Goal: Task Accomplishment & Management: Use online tool/utility

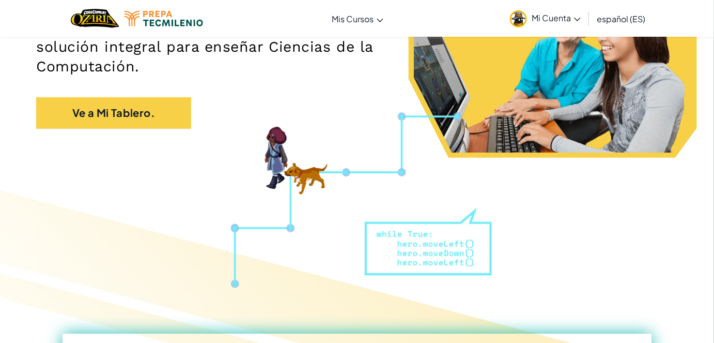
scroll to position [188, 0]
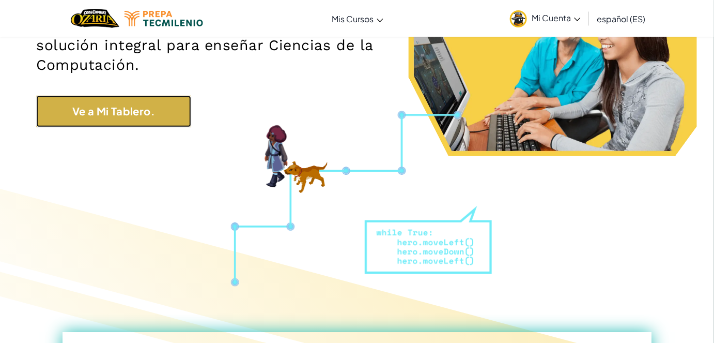
click at [127, 111] on link "Ve a Mi Tablero." at bounding box center [113, 111] width 155 height 31
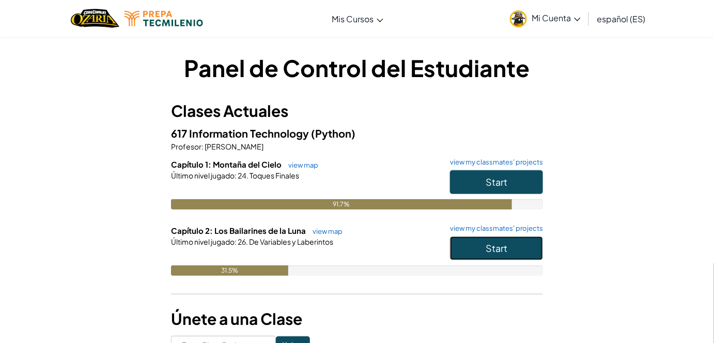
click at [493, 239] on button "Start" at bounding box center [496, 248] width 93 height 24
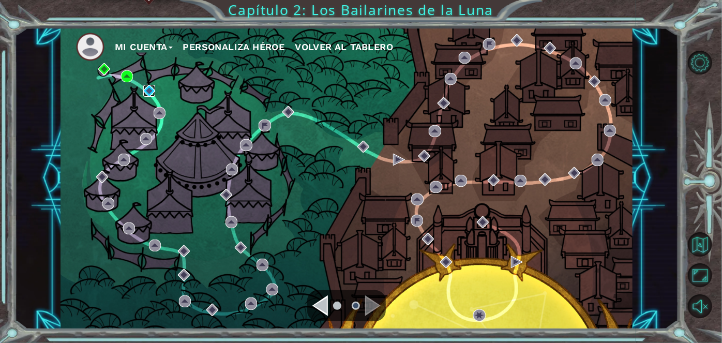
click at [150, 87] on img at bounding box center [149, 91] width 12 height 12
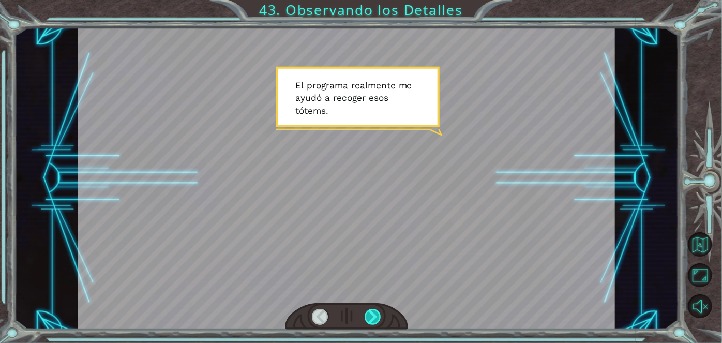
click at [372, 315] on div at bounding box center [372, 317] width 17 height 17
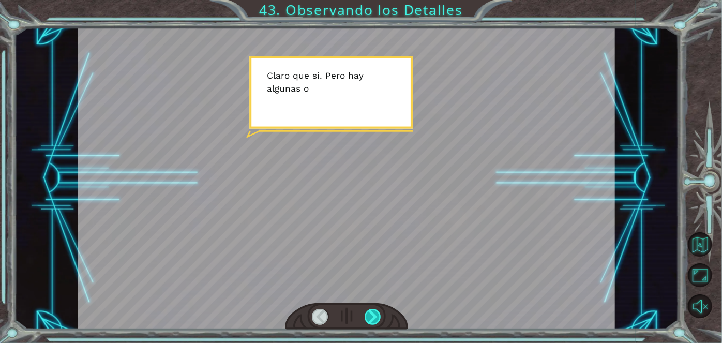
click at [372, 314] on div at bounding box center [372, 317] width 17 height 17
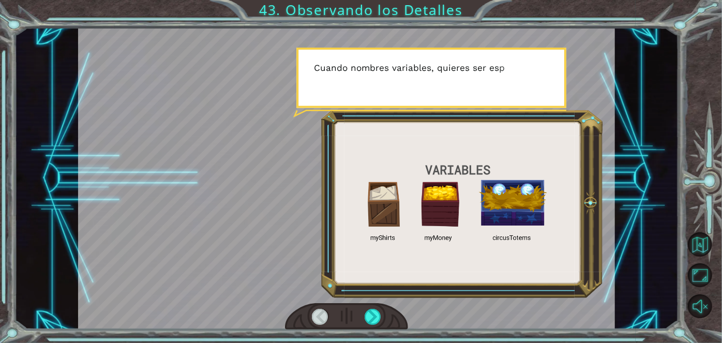
click at [252, 208] on div at bounding box center [346, 178] width 537 height 302
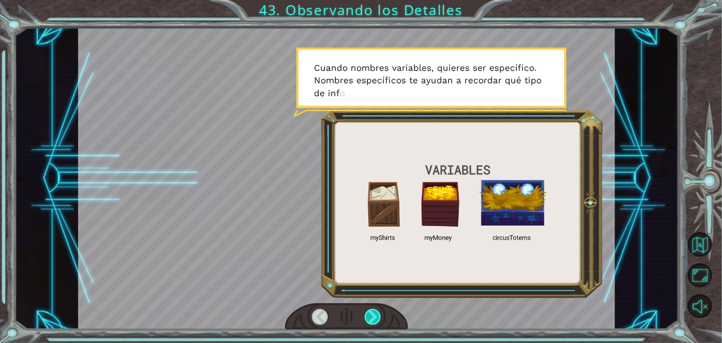
click at [374, 313] on div at bounding box center [372, 317] width 17 height 17
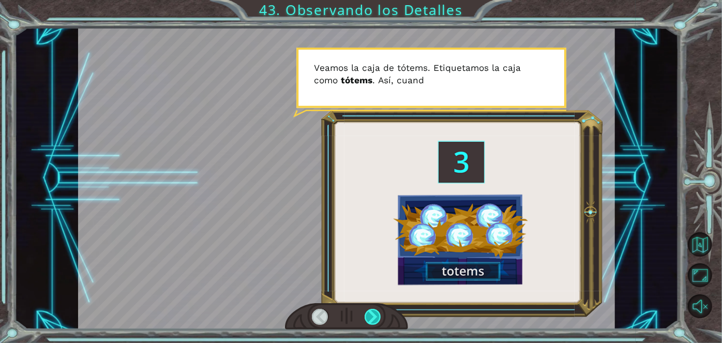
drag, startPoint x: 379, startPoint y: 318, endPoint x: 376, endPoint y: 311, distance: 7.9
click at [384, 320] on div at bounding box center [347, 316] width 124 height 27
click at [376, 314] on div at bounding box center [372, 317] width 17 height 17
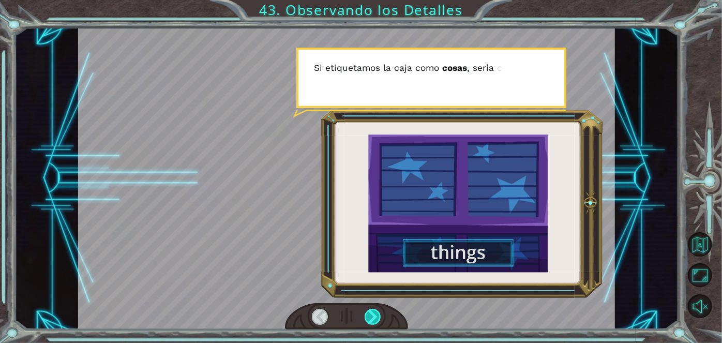
click at [377, 313] on div at bounding box center [372, 317] width 17 height 17
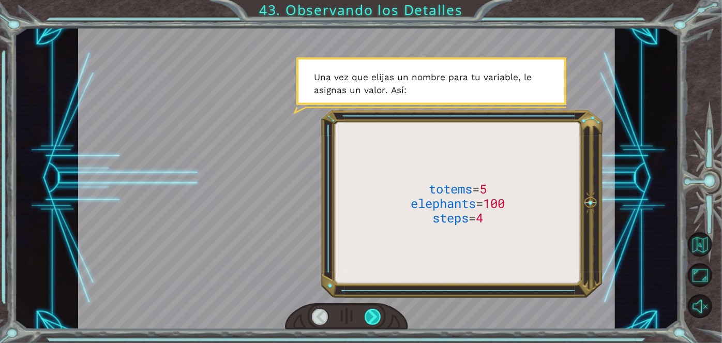
click at [373, 318] on div at bounding box center [372, 317] width 17 height 17
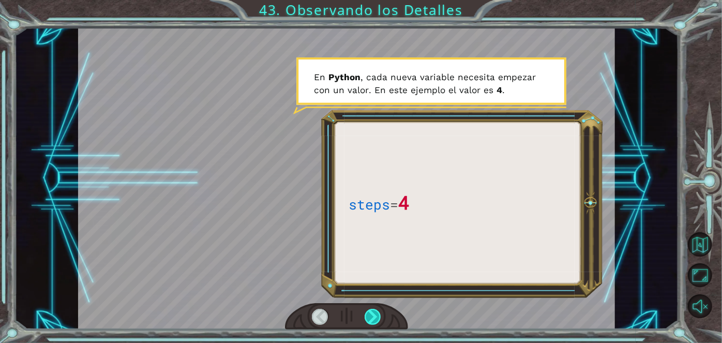
click at [371, 320] on div at bounding box center [372, 317] width 17 height 17
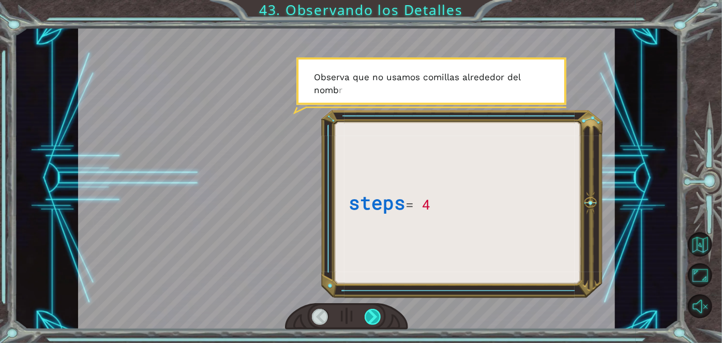
click at [369, 315] on div at bounding box center [372, 317] width 17 height 17
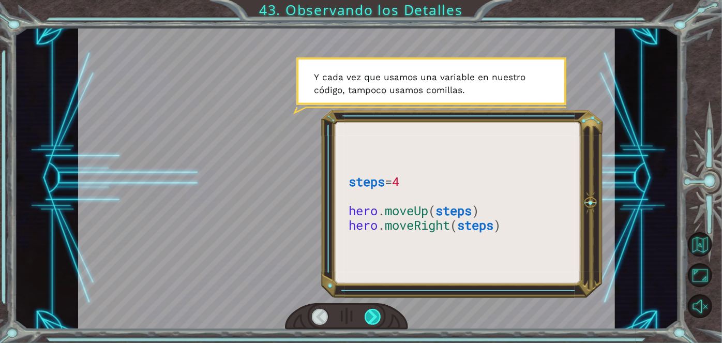
click at [376, 314] on div at bounding box center [372, 317] width 17 height 17
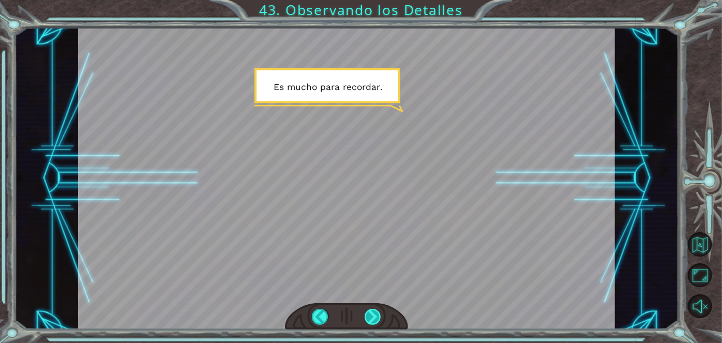
click at [374, 315] on div at bounding box center [372, 317] width 17 height 17
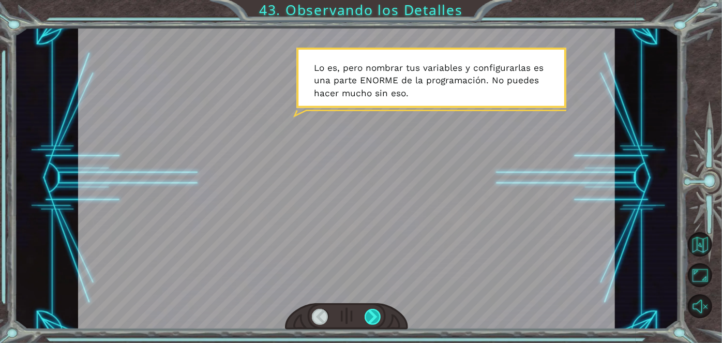
click at [376, 315] on div at bounding box center [372, 317] width 17 height 17
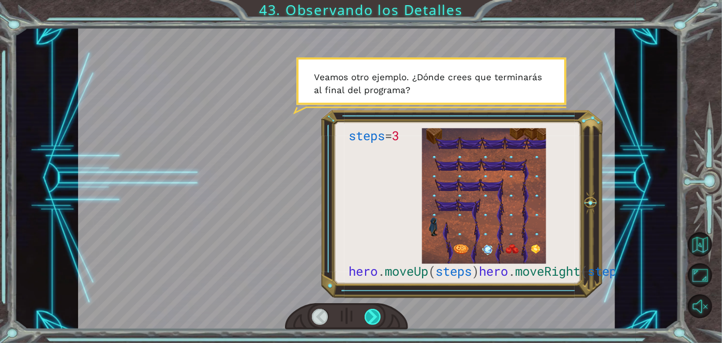
click at [375, 313] on div at bounding box center [372, 317] width 17 height 17
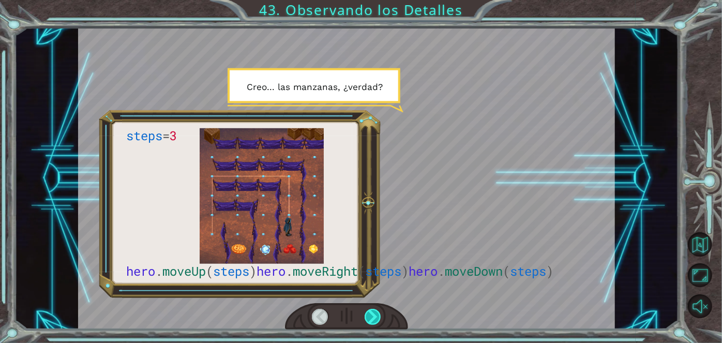
click at [374, 313] on div at bounding box center [372, 317] width 17 height 17
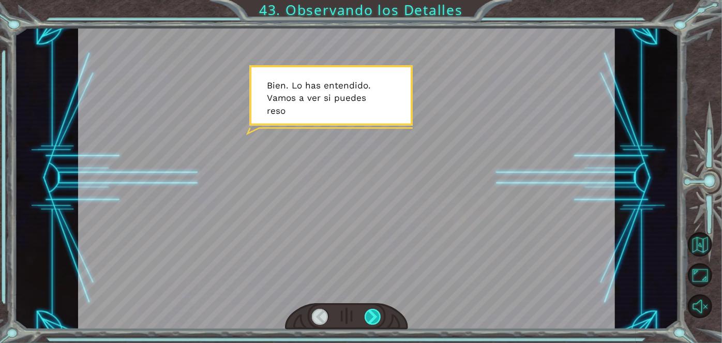
click at [373, 314] on div at bounding box center [372, 317] width 17 height 17
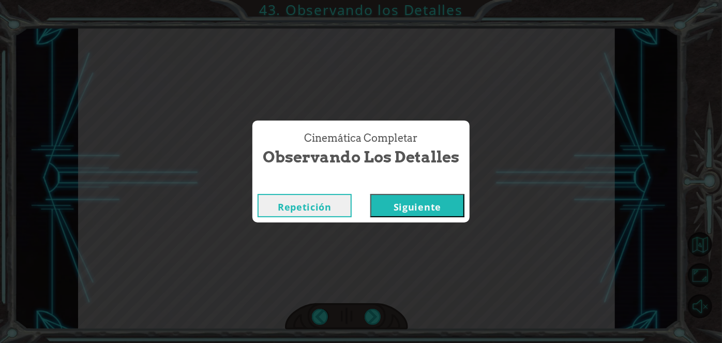
click at [394, 207] on button "Siguiente" at bounding box center [417, 205] width 94 height 23
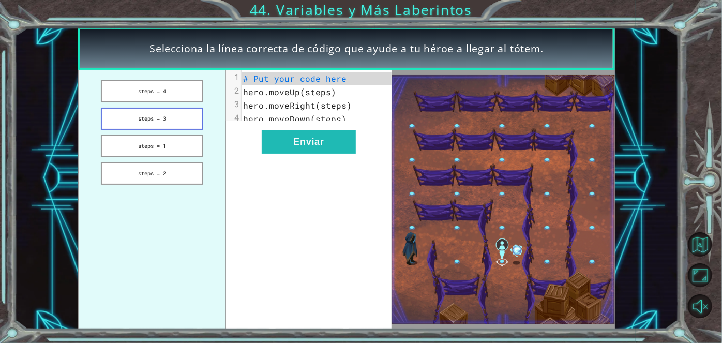
click at [150, 116] on button "steps = 3" at bounding box center [152, 119] width 103 height 22
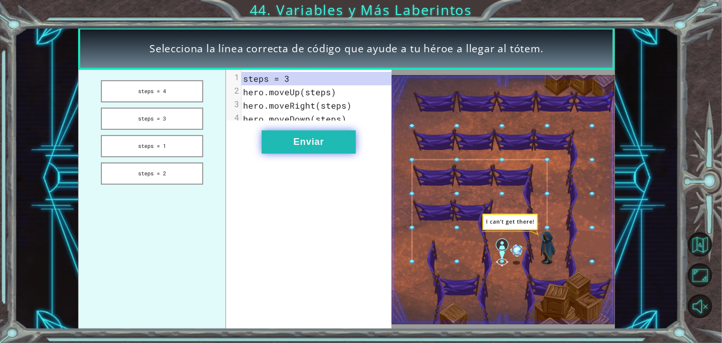
click at [319, 146] on button "Enviar" at bounding box center [309, 141] width 94 height 23
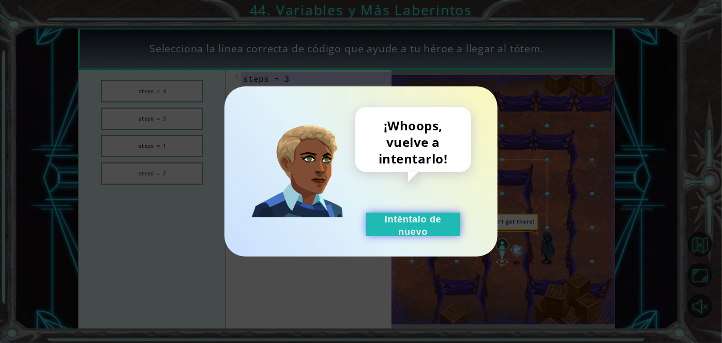
click at [394, 231] on button "Inténtalo de nuevo" at bounding box center [413, 223] width 94 height 23
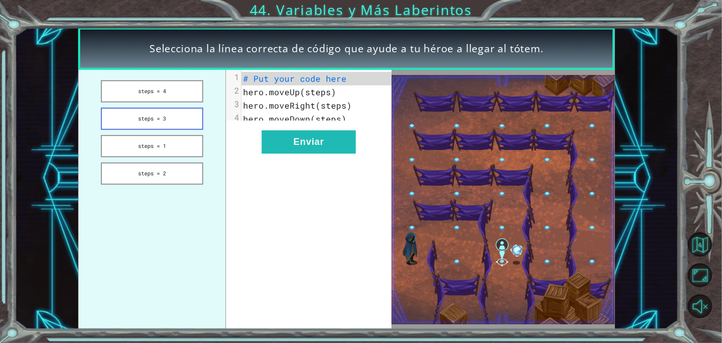
click at [172, 115] on button "steps = 3" at bounding box center [152, 119] width 103 height 22
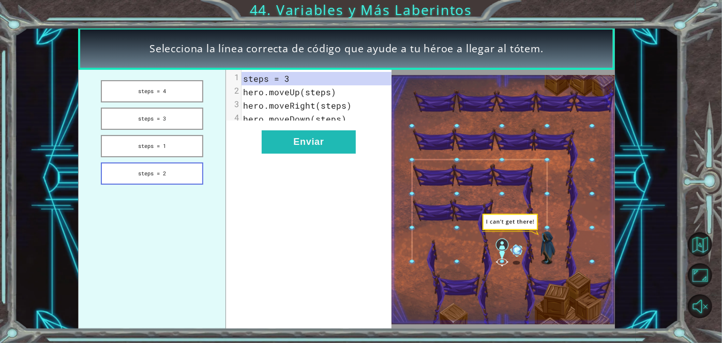
click at [166, 173] on button "steps = 2" at bounding box center [152, 173] width 103 height 22
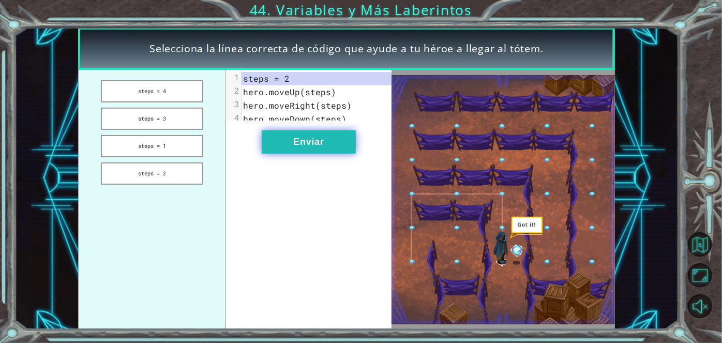
click at [313, 151] on button "Enviar" at bounding box center [309, 141] width 94 height 23
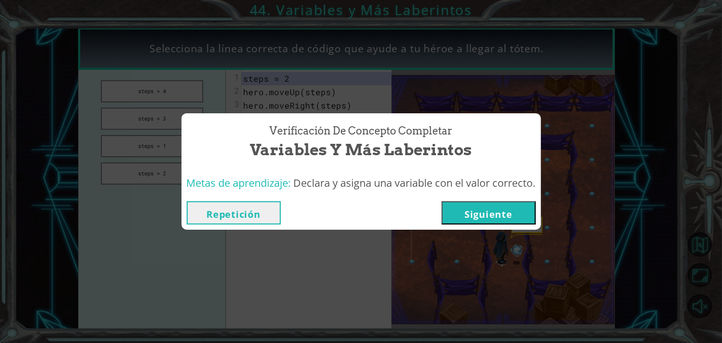
drag, startPoint x: 522, startPoint y: 215, endPoint x: 516, endPoint y: 192, distance: 23.4
click at [514, 198] on div "Repetición [GEOGRAPHIC_DATA]" at bounding box center [360, 213] width 359 height 34
click at [511, 208] on button "Siguiente" at bounding box center [488, 212] width 94 height 23
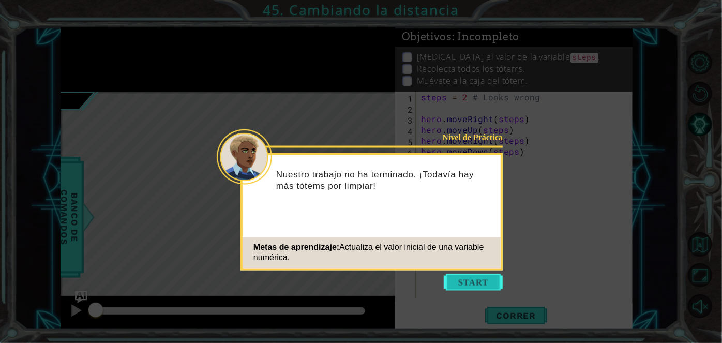
click at [460, 283] on button "Start" at bounding box center [473, 282] width 59 height 17
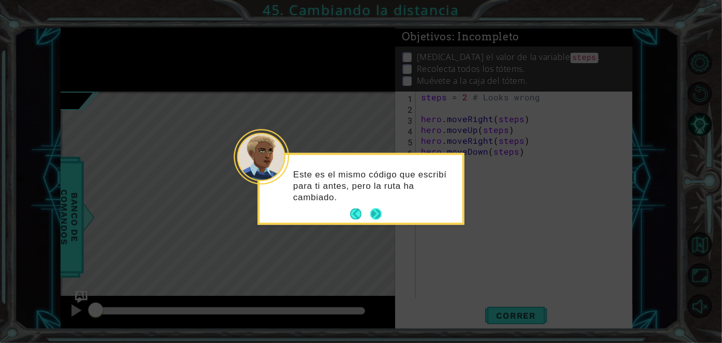
click at [377, 211] on button "Next" at bounding box center [376, 214] width 12 height 12
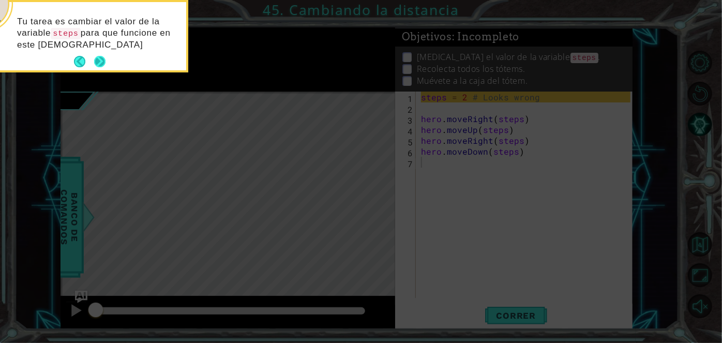
click at [100, 59] on button "Next" at bounding box center [99, 61] width 11 height 11
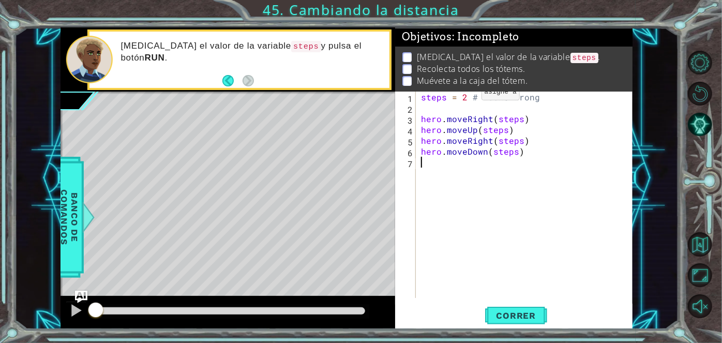
drag, startPoint x: 463, startPoint y: 95, endPoint x: 469, endPoint y: 103, distance: 10.3
click at [458, 106] on div "steps = 2 # Looks wrong hero . moveRight ( steps ) hero . moveUp ( steps ) hero…" at bounding box center [527, 205] width 217 height 228
click at [463, 94] on div "steps = 2 # Looks wrong hero . moveRight ( steps ) hero . moveUp ( steps ) hero…" at bounding box center [524, 194] width 211 height 206
type textarea "steps = 3 # Looks wrong"
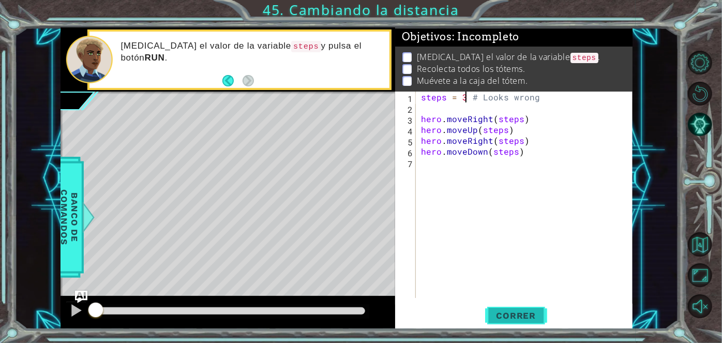
click at [526, 315] on span "Correr" at bounding box center [516, 315] width 60 height 10
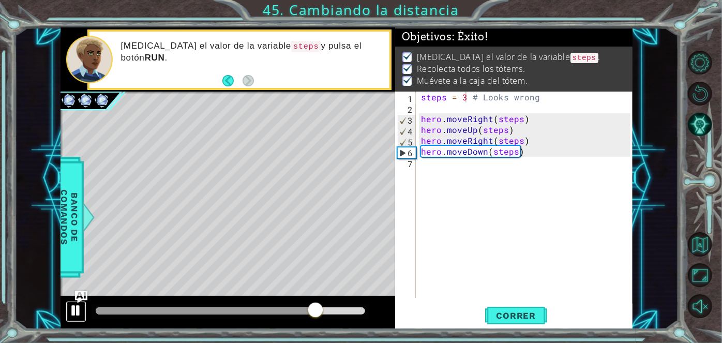
click at [79, 313] on div at bounding box center [75, 309] width 13 height 13
drag, startPoint x: 466, startPoint y: 99, endPoint x: 421, endPoint y: 97, distance: 45.0
click at [421, 97] on div "steps = 3 # Looks wrong hero . moveRight ( steps ) hero . moveUp ( steps ) hero…" at bounding box center [527, 205] width 217 height 228
click at [496, 317] on span "Correr" at bounding box center [516, 315] width 60 height 10
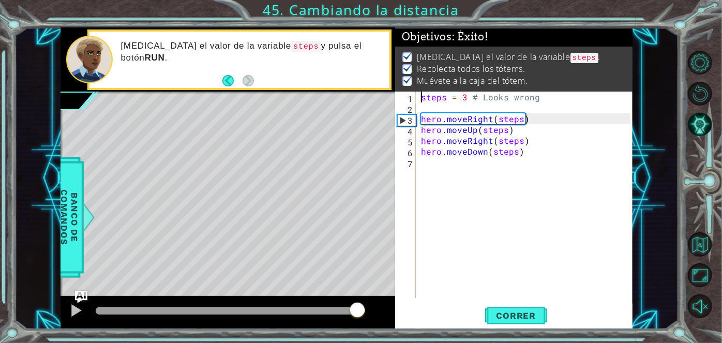
click at [357, 307] on div at bounding box center [230, 310] width 269 height 7
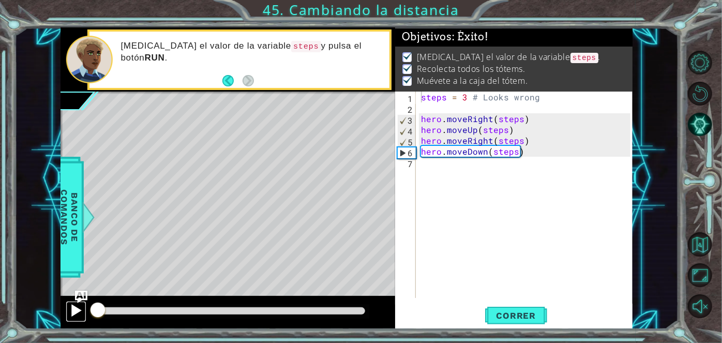
click at [77, 308] on div at bounding box center [75, 309] width 13 height 13
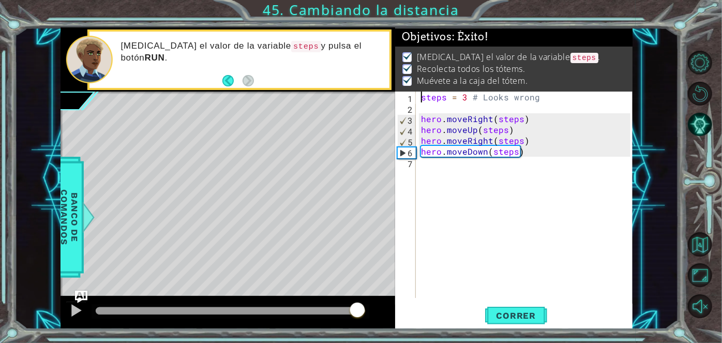
drag, startPoint x: 118, startPoint y: 309, endPoint x: 358, endPoint y: 311, distance: 239.9
click at [358, 311] on div at bounding box center [357, 310] width 19 height 19
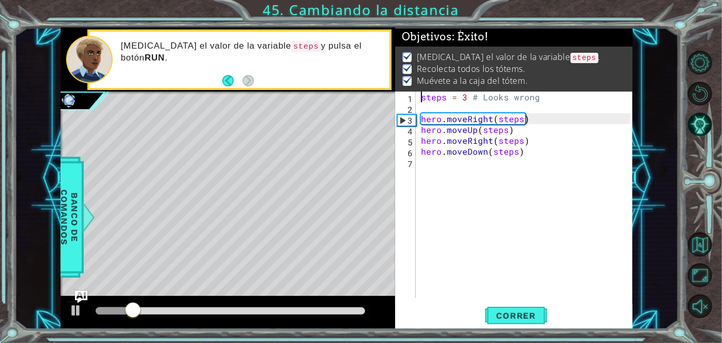
click at [346, 313] on div at bounding box center [230, 310] width 269 height 7
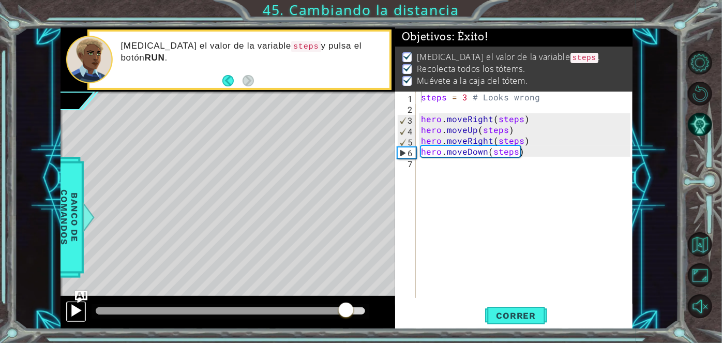
click at [73, 311] on div at bounding box center [75, 309] width 13 height 13
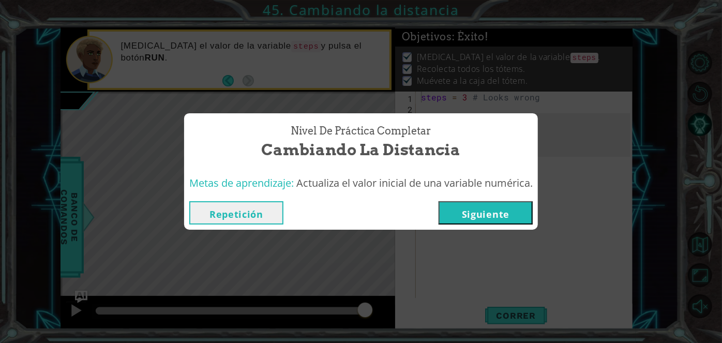
click at [486, 219] on button "Siguiente" at bounding box center [485, 212] width 94 height 23
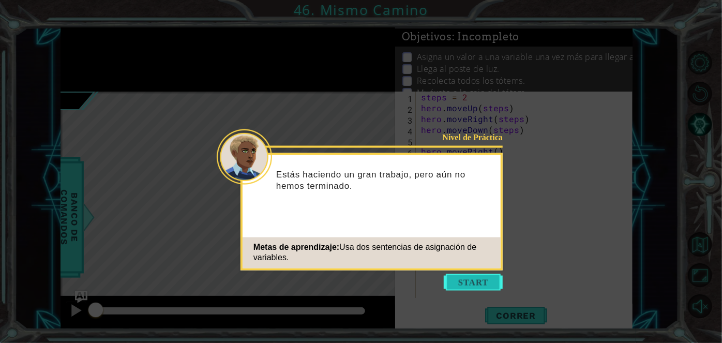
click at [481, 280] on button "Start" at bounding box center [473, 282] width 59 height 17
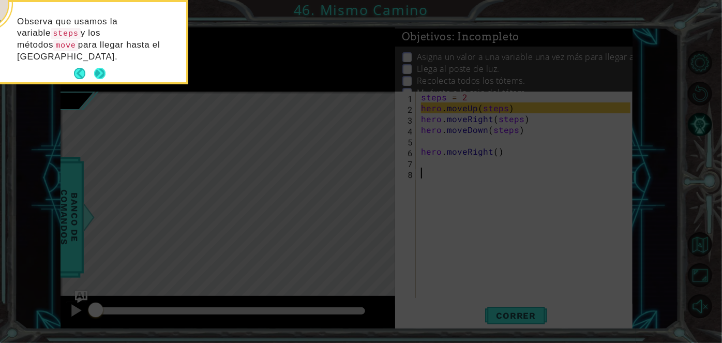
click at [100, 65] on button "Next" at bounding box center [99, 73] width 17 height 17
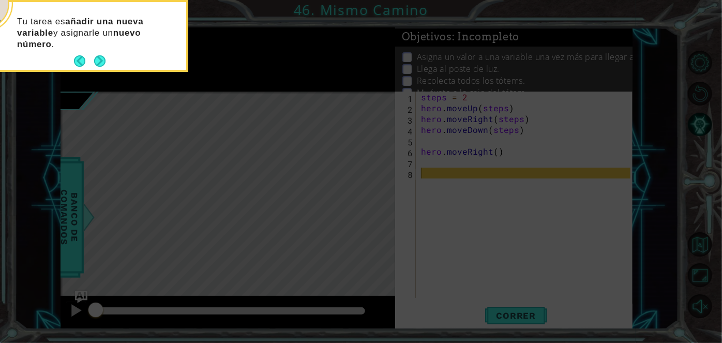
click at [100, 59] on button "Next" at bounding box center [100, 61] width 13 height 13
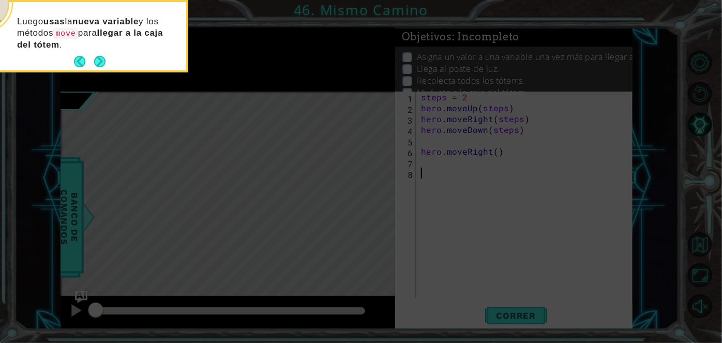
click at [101, 58] on button "Next" at bounding box center [99, 61] width 17 height 17
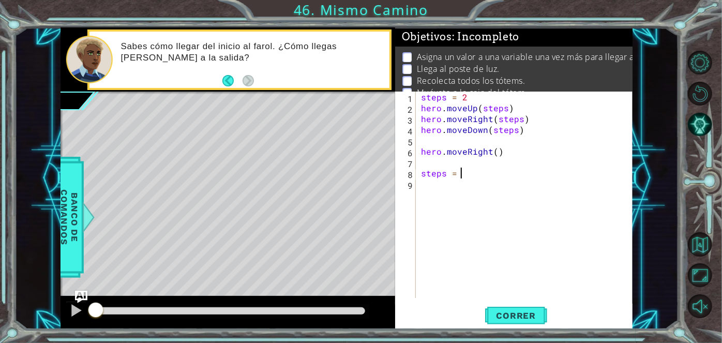
type textarea "steps = 3"
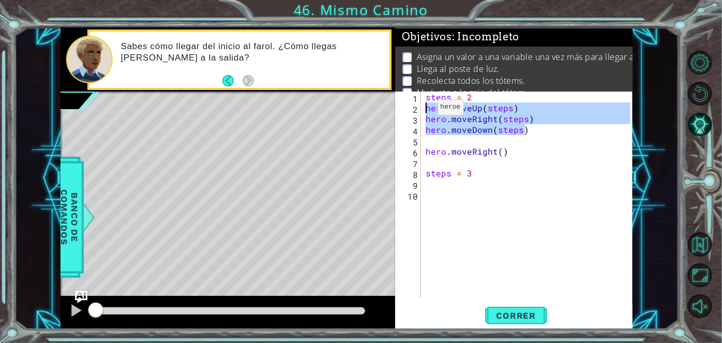
drag, startPoint x: 526, startPoint y: 131, endPoint x: 424, endPoint y: 109, distance: 104.1
click at [424, 109] on div "steps = 2 hero . moveUp ( steps ) hero . moveRight ( steps ) hero . moveDown ( …" at bounding box center [529, 205] width 212 height 228
type textarea "hero.moveUp(steps) hero.moveRight(steps)"
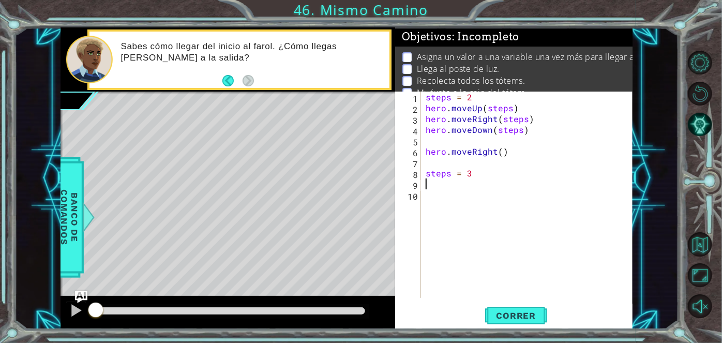
click at [434, 179] on div "steps = 2 hero . moveUp ( steps ) hero . moveRight ( steps ) hero . moveDown ( …" at bounding box center [529, 205] width 212 height 228
paste textarea "hero.moveDown(steps)"
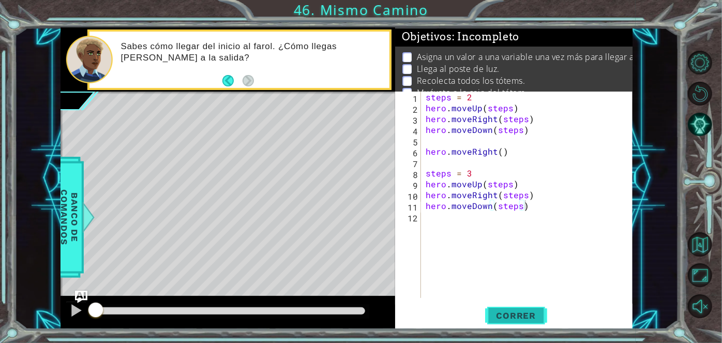
click at [518, 314] on span "Correr" at bounding box center [516, 315] width 60 height 10
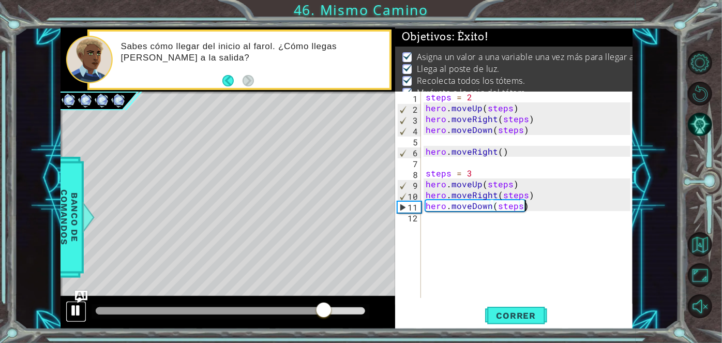
click at [70, 308] on div at bounding box center [75, 309] width 13 height 13
drag, startPoint x: 524, startPoint y: 110, endPoint x: 412, endPoint y: 110, distance: 111.7
click at [412, 110] on div "hero.moveDown(steps) 1 2 3 4 5 6 7 8 9 10 11 12 steps = 2 hero . moveUp ( steps…" at bounding box center [512, 194] width 235 height 206
drag, startPoint x: 531, startPoint y: 119, endPoint x: 421, endPoint y: 121, distance: 110.6
click at [421, 121] on div "hero.moveUp(steps) 1 2 3 4 5 6 7 8 9 10 11 12 steps = 2 hero . moveUp ( steps )…" at bounding box center [512, 194] width 235 height 206
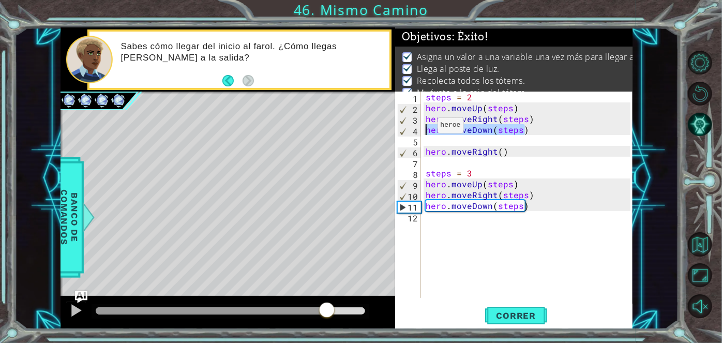
drag, startPoint x: 513, startPoint y: 136, endPoint x: 424, endPoint y: 128, distance: 88.8
click at [424, 128] on div "steps = 2 hero . moveUp ( steps ) hero . moveRight ( steps ) hero . moveDown ( …" at bounding box center [529, 205] width 212 height 228
drag, startPoint x: 510, startPoint y: 153, endPoint x: 427, endPoint y: 150, distance: 82.8
click at [427, 150] on div "steps = 2 hero . moveUp ( steps ) hero . moveRight ( steps ) hero . moveDown ( …" at bounding box center [529, 205] width 212 height 228
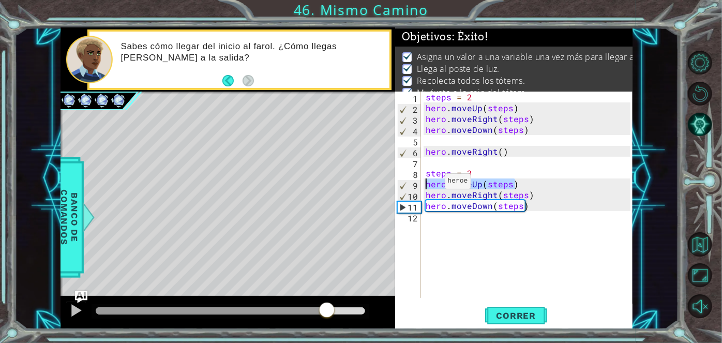
drag, startPoint x: 527, startPoint y: 186, endPoint x: 414, endPoint y: 185, distance: 113.2
click at [414, 185] on div "hero.moveRight() 1 2 3 4 5 6 7 8 9 10 11 12 steps = 2 hero . moveUp ( steps ) h…" at bounding box center [512, 194] width 235 height 206
drag, startPoint x: 534, startPoint y: 197, endPoint x: 422, endPoint y: 193, distance: 111.7
click at [422, 193] on div "hero.moveUp(steps) 1 2 3 4 5 6 7 8 9 10 11 12 steps = 2 hero . moveUp ( steps )…" at bounding box center [512, 194] width 235 height 206
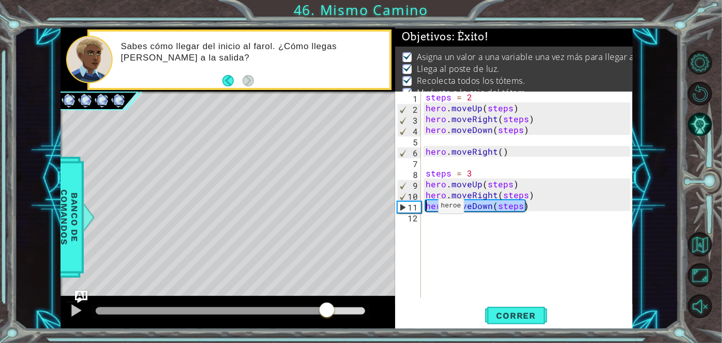
drag, startPoint x: 531, startPoint y: 202, endPoint x: 426, endPoint y: 208, distance: 105.6
click at [424, 208] on div "steps = 2 hero . moveUp ( steps ) hero . moveRight ( steps ) hero . moveDown ( …" at bounding box center [529, 205] width 212 height 228
type textarea "hero.moveDown(steps)"
click at [71, 309] on div at bounding box center [75, 309] width 13 height 13
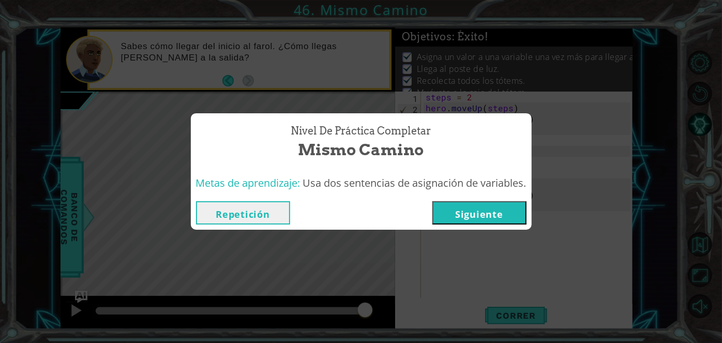
click at [477, 219] on button "Siguiente" at bounding box center [479, 212] width 94 height 23
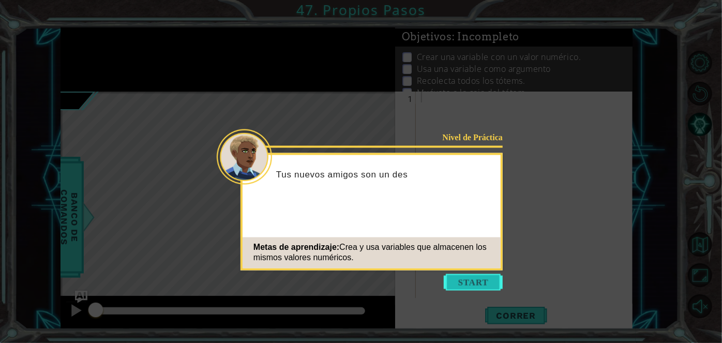
click at [467, 286] on button "Start" at bounding box center [473, 282] width 59 height 17
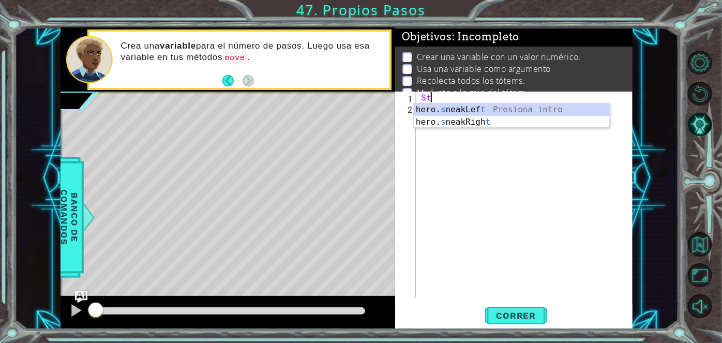
type textarea "S"
type textarea "s"
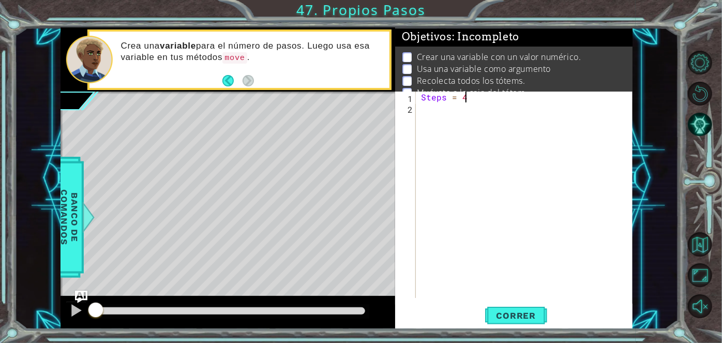
scroll to position [0, 2]
type textarea "Steps = 4"
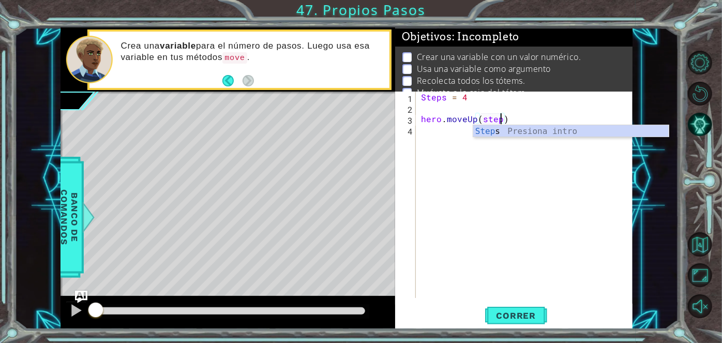
scroll to position [0, 5]
type textarea "hero.moveUp(Steps)"
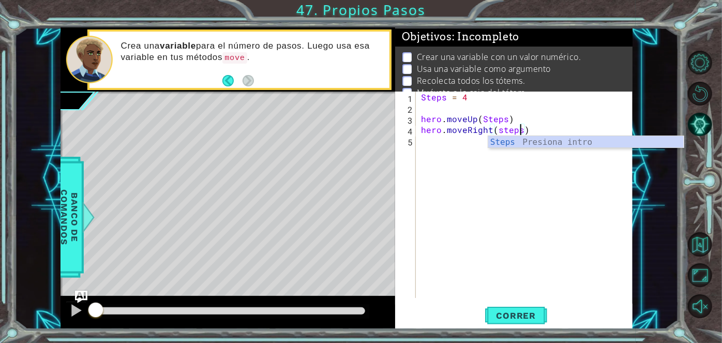
scroll to position [0, 6]
type textarea "hero.moveRight(Steps)"
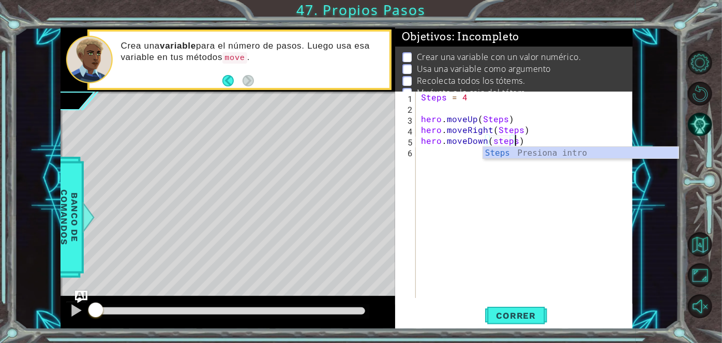
scroll to position [0, 5]
type textarea "hero.moveDown(Steps)"
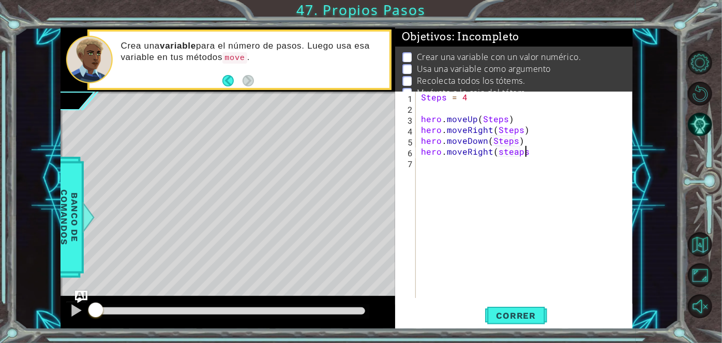
scroll to position [0, 6]
type textarea "hero.moveRight(steaps)"
click at [514, 150] on div "Steps = 4 hero . moveUp ( Steps ) hero . moveRight ( Steps ) hero . moveDown ( …" at bounding box center [527, 205] width 217 height 228
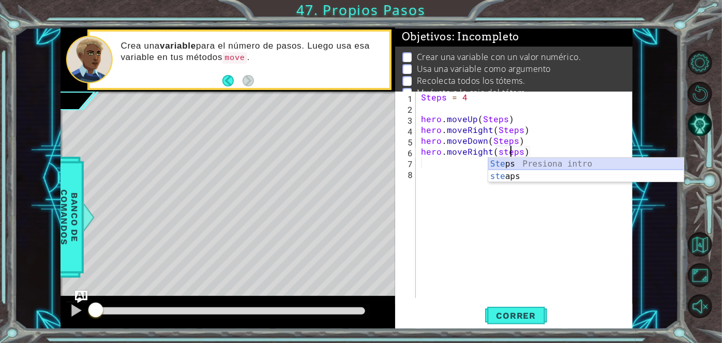
click at [510, 167] on div "Ste ps Presiona intro ste aps Presiona intro" at bounding box center [586, 183] width 196 height 50
type textarea "hero.moveRight(Ste)"
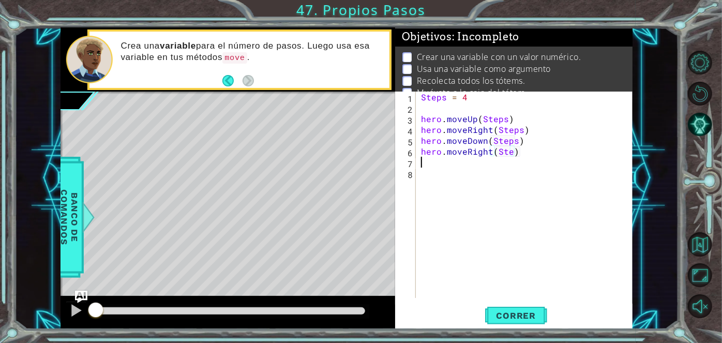
click at [530, 157] on div "Steps = 4 hero . moveUp ( Steps ) hero . moveRight ( Steps ) hero . moveDown ( …" at bounding box center [527, 205] width 217 height 228
click at [503, 149] on div "Steps = 4 hero . moveUp ( Steps ) hero . moveRight ( Steps ) hero . moveDown ( …" at bounding box center [527, 205] width 217 height 228
click at [510, 151] on div "Steps = 4 hero . moveUp ( Steps ) hero . moveRight ( Steps ) hero . moveDown ( …" at bounding box center [527, 205] width 217 height 228
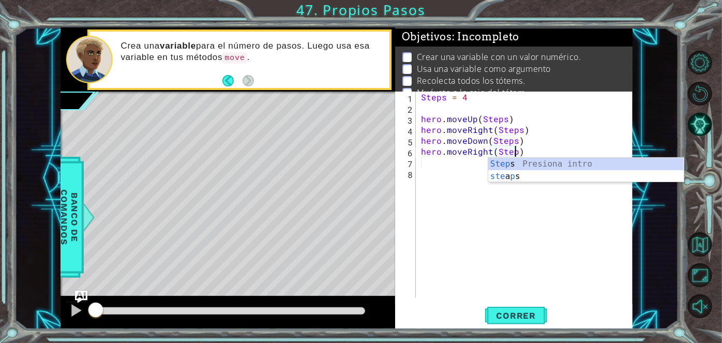
scroll to position [0, 6]
click at [538, 150] on div "Steps = 4 hero . moveUp ( Steps ) hero . moveRight ( Steps ) hero . moveDown ( …" at bounding box center [527, 205] width 217 height 228
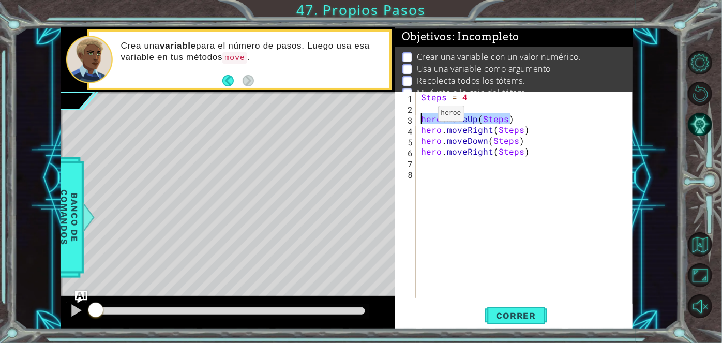
drag, startPoint x: 523, startPoint y: 121, endPoint x: 407, endPoint y: 116, distance: 116.4
click at [407, 116] on div "hero.moveRight(Steps) 1 2 3 4 5 6 7 8 Steps = 4 hero . moveUp ( Steps ) hero . …" at bounding box center [512, 194] width 235 height 206
drag, startPoint x: 532, startPoint y: 125, endPoint x: 420, endPoint y: 131, distance: 111.8
click at [420, 131] on div "Steps = 4 hero . moveUp ( Steps ) hero . moveRight ( Steps ) hero . moveDown ( …" at bounding box center [527, 205] width 217 height 228
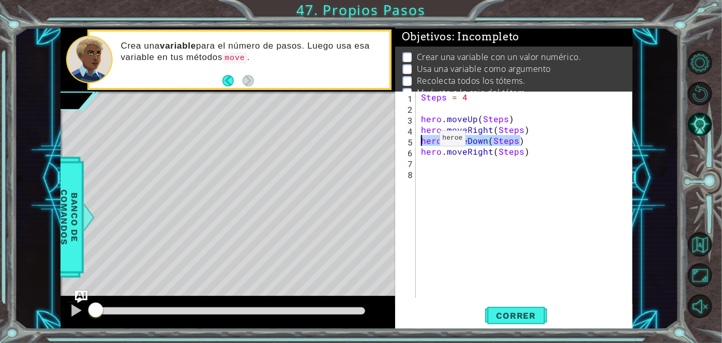
drag, startPoint x: 526, startPoint y: 142, endPoint x: 421, endPoint y: 141, distance: 104.9
click at [421, 141] on div "Steps = 4 hero . moveUp ( Steps ) hero . moveRight ( Steps ) hero . moveDown ( …" at bounding box center [527, 205] width 217 height 228
drag, startPoint x: 533, startPoint y: 155, endPoint x: 421, endPoint y: 150, distance: 112.8
click at [421, 150] on div "Steps = 4 hero . moveUp ( Steps ) hero . moveRight ( Steps ) hero . moveDown ( …" at bounding box center [527, 205] width 217 height 228
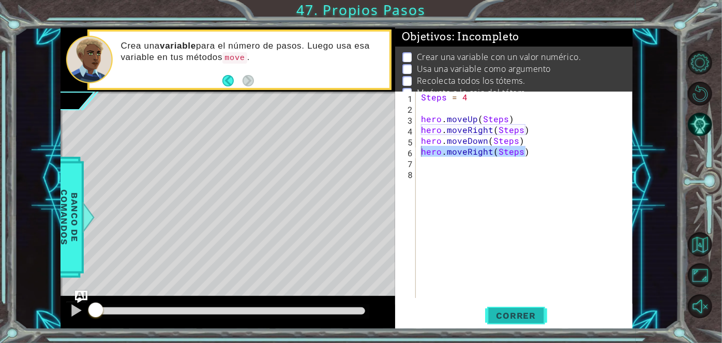
drag, startPoint x: 497, startPoint y: 318, endPoint x: 491, endPoint y: 312, distance: 9.1
click at [489, 308] on button "Correr" at bounding box center [516, 315] width 62 height 24
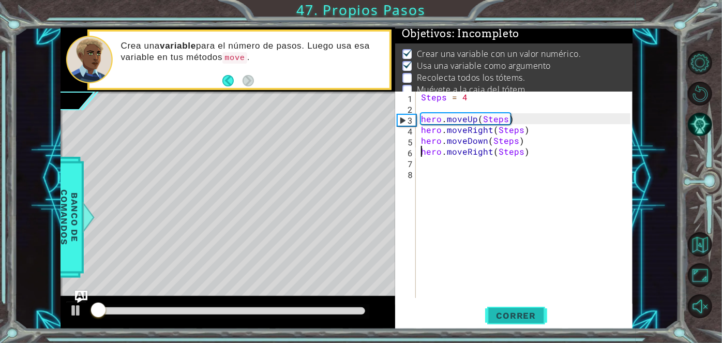
scroll to position [12, 0]
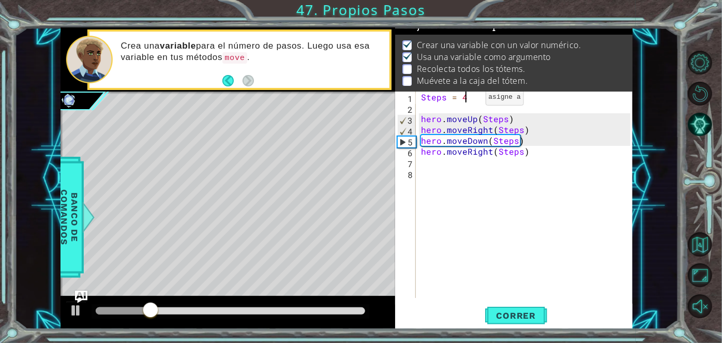
click at [467, 100] on div "Steps = 4 hero . moveUp ( Steps ) hero . moveRight ( Steps ) hero . moveDown ( …" at bounding box center [527, 205] width 217 height 228
type textarea "Steps = 3"
drag, startPoint x: 510, startPoint y: 317, endPoint x: 513, endPoint y: 303, distance: 14.2
click at [510, 317] on span "Correr" at bounding box center [516, 315] width 60 height 10
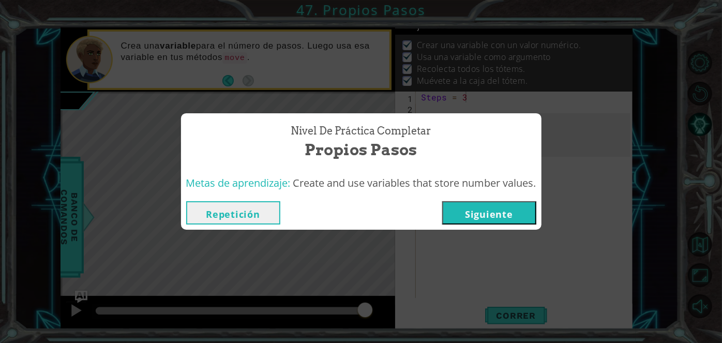
click at [475, 216] on button "Siguiente" at bounding box center [489, 212] width 94 height 23
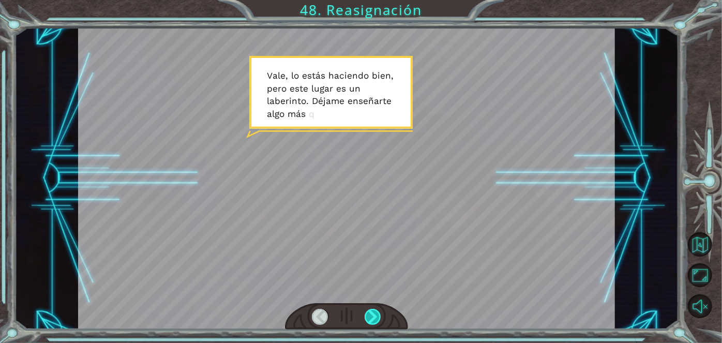
click at [379, 317] on div at bounding box center [372, 317] width 17 height 17
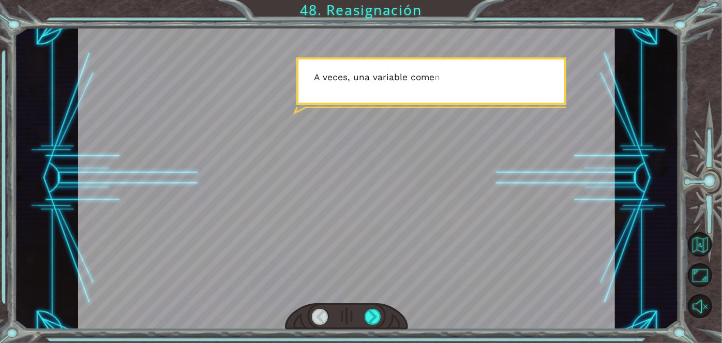
drag, startPoint x: 383, startPoint y: 262, endPoint x: 384, endPoint y: 269, distance: 7.4
click at [383, 262] on div at bounding box center [346, 178] width 537 height 302
click at [376, 316] on div at bounding box center [372, 317] width 17 height 17
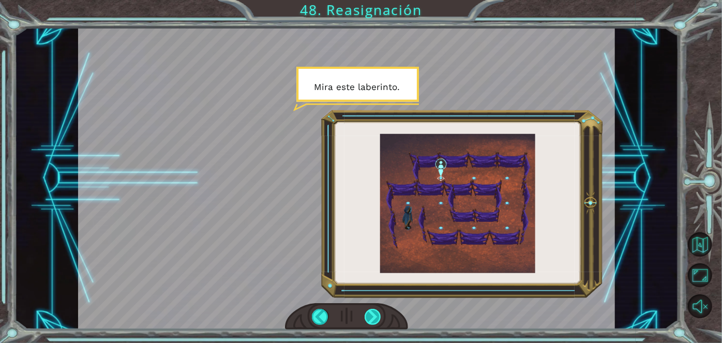
click at [376, 316] on div at bounding box center [372, 317] width 17 height 17
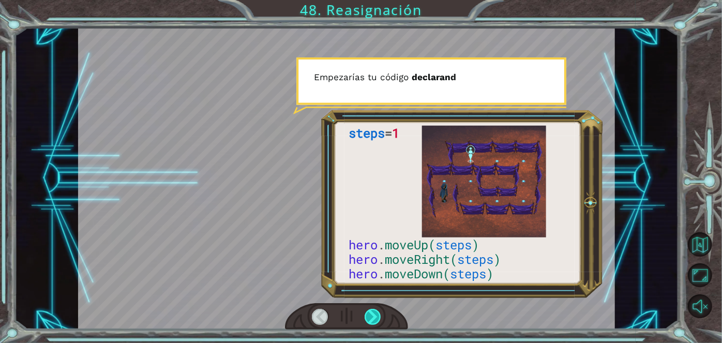
click at [376, 315] on div at bounding box center [372, 317] width 17 height 17
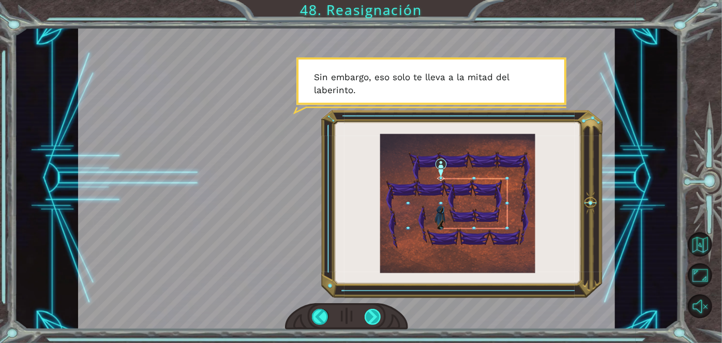
click at [372, 314] on div at bounding box center [372, 317] width 17 height 17
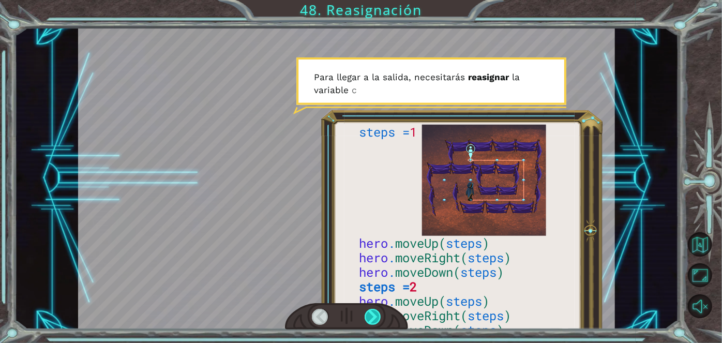
click at [369, 315] on div at bounding box center [372, 317] width 17 height 17
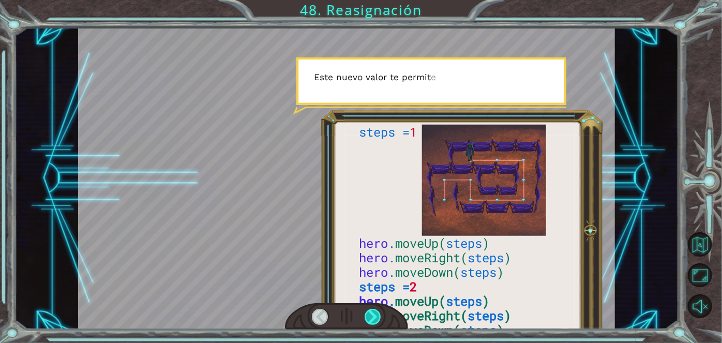
click at [369, 315] on div at bounding box center [372, 317] width 17 height 17
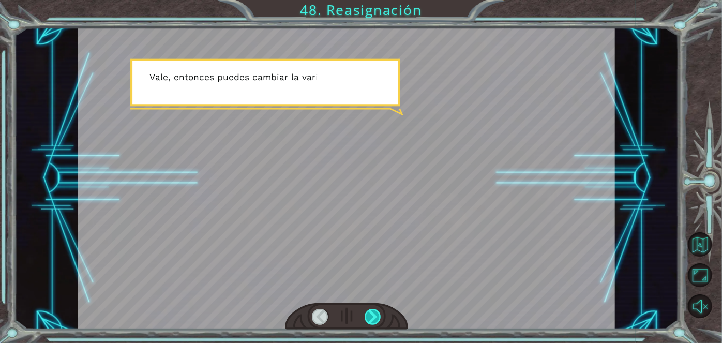
click at [369, 315] on div at bounding box center [372, 317] width 17 height 17
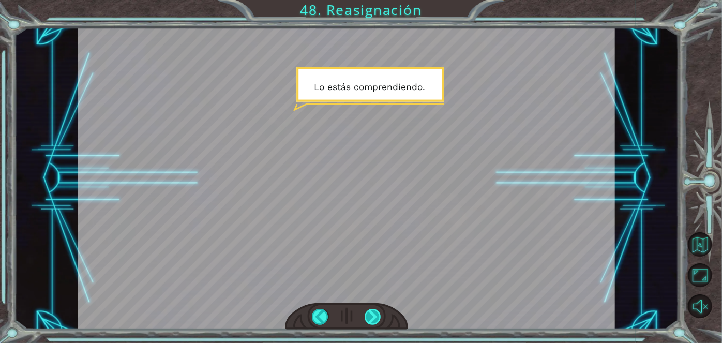
click at [369, 315] on div at bounding box center [372, 317] width 17 height 17
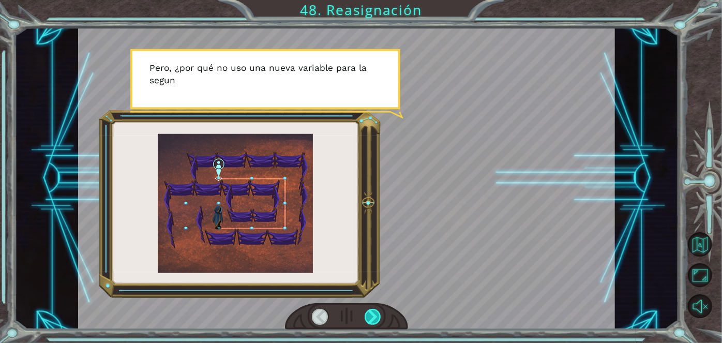
click at [369, 315] on div at bounding box center [372, 317] width 17 height 17
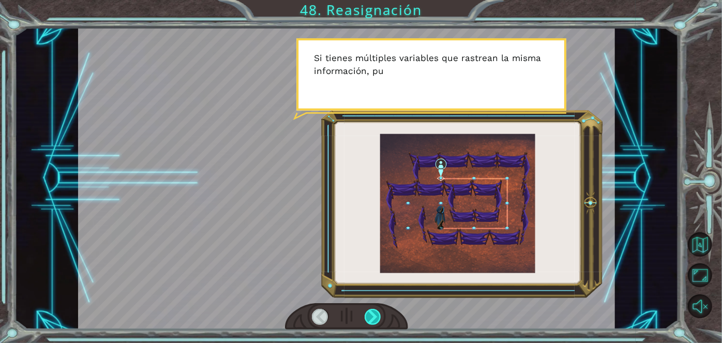
click at [370, 315] on div at bounding box center [372, 317] width 17 height 17
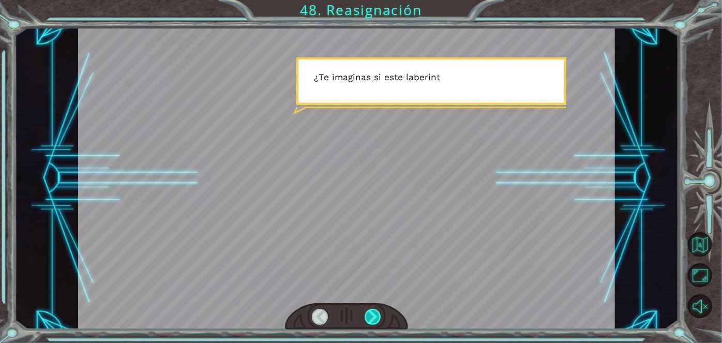
click at [370, 315] on div at bounding box center [372, 317] width 17 height 17
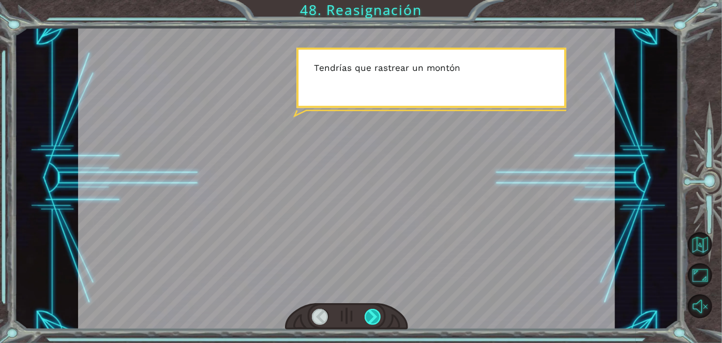
click at [370, 315] on div at bounding box center [372, 317] width 17 height 17
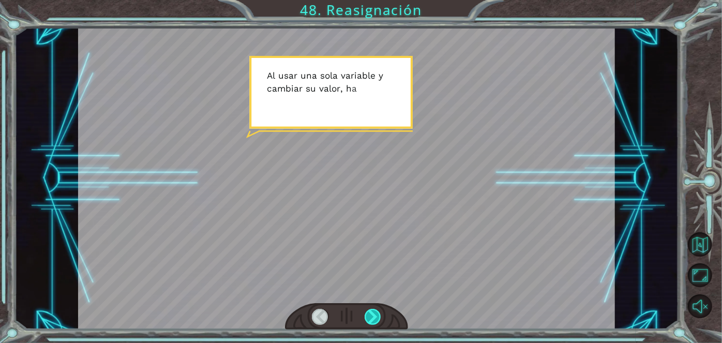
click at [370, 315] on div at bounding box center [372, 317] width 17 height 17
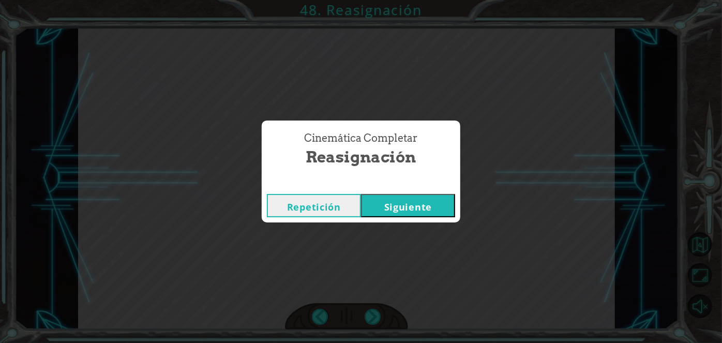
click at [415, 207] on button "Siguiente" at bounding box center [408, 205] width 94 height 23
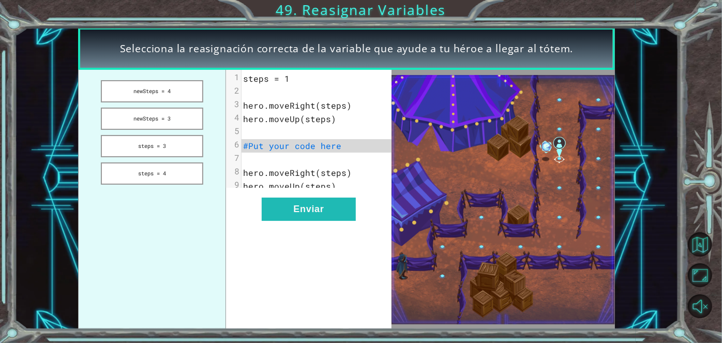
click at [254, 87] on pre "​" at bounding box center [319, 91] width 157 height 13
click at [256, 92] on pre "​" at bounding box center [319, 91] width 157 height 13
click at [164, 146] on button "steps = 3" at bounding box center [152, 146] width 103 height 22
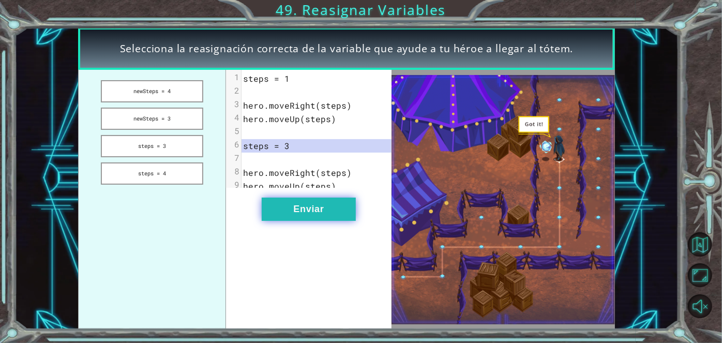
click at [318, 221] on button "Enviar" at bounding box center [309, 208] width 94 height 23
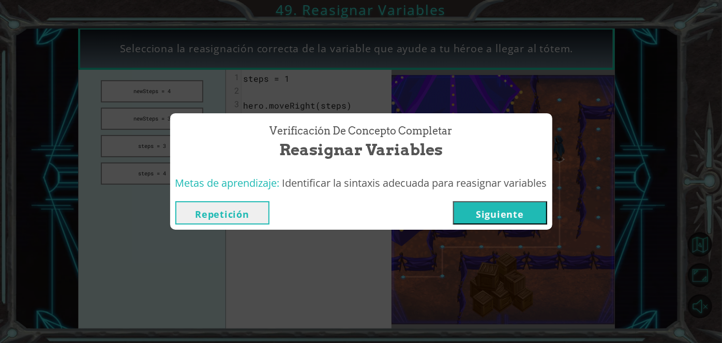
click at [487, 212] on button "Siguiente" at bounding box center [500, 212] width 94 height 23
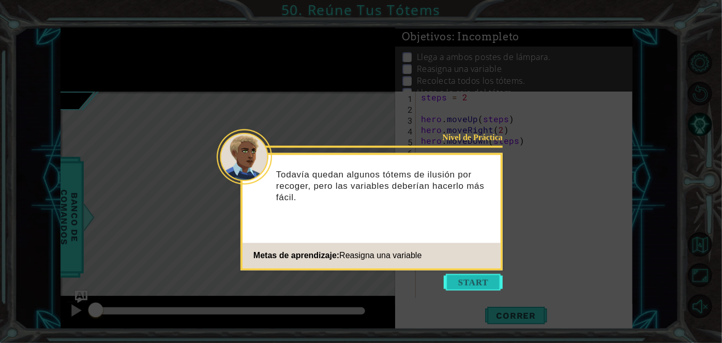
click at [474, 283] on button "Start" at bounding box center [473, 282] width 59 height 17
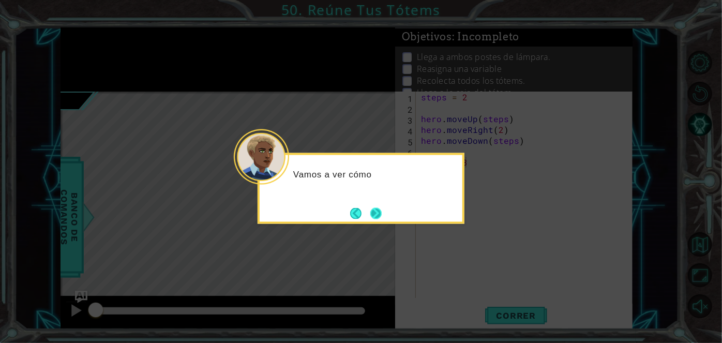
click at [373, 210] on button "Next" at bounding box center [375, 212] width 13 height 13
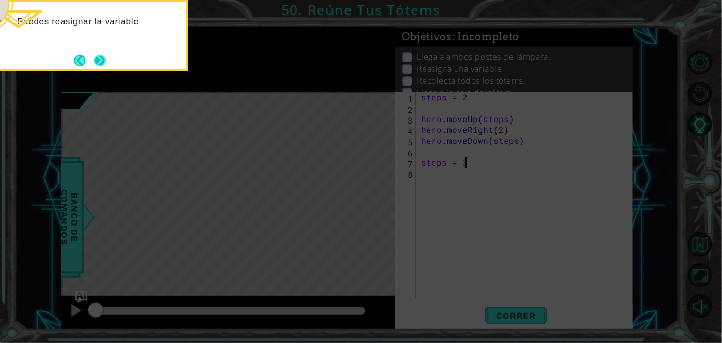
click at [97, 65] on button "Next" at bounding box center [100, 60] width 12 height 12
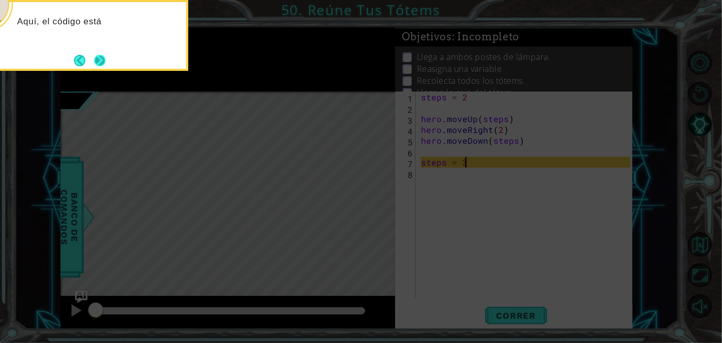
click at [104, 62] on button "Next" at bounding box center [99, 60] width 11 height 11
click at [103, 63] on button "Next" at bounding box center [100, 60] width 13 height 13
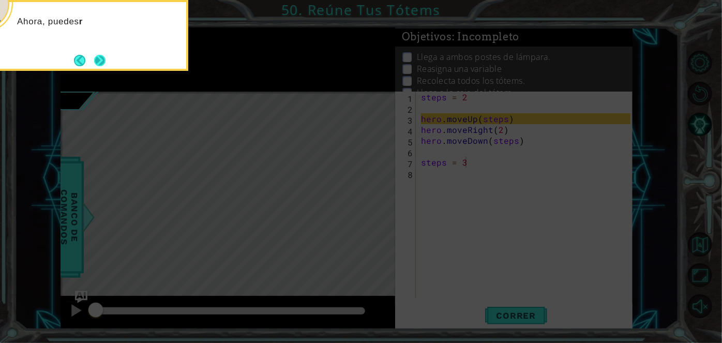
click at [102, 56] on button "Next" at bounding box center [100, 60] width 12 height 12
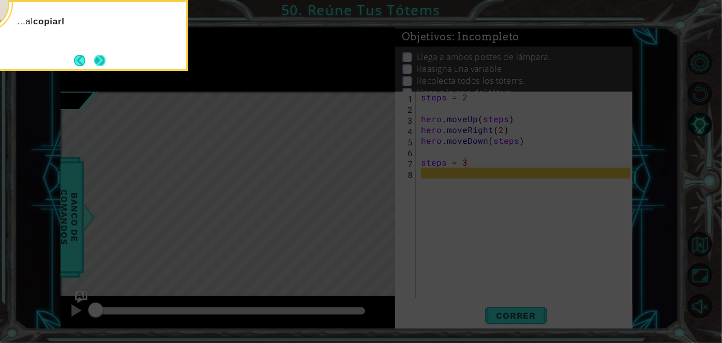
click at [102, 57] on button "Next" at bounding box center [99, 60] width 11 height 11
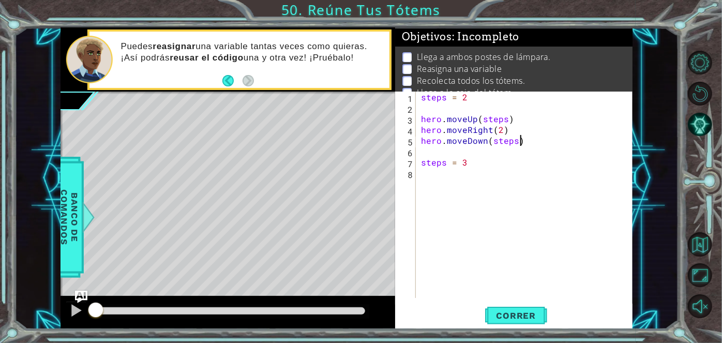
click at [527, 139] on div "steps = 2 hero . moveUp ( steps ) hero . moveRight ( 2 ) hero . moveDown ( step…" at bounding box center [527, 205] width 217 height 228
type textarea "hero.moveDown(steps)"
click at [503, 309] on button "Correr" at bounding box center [516, 315] width 62 height 24
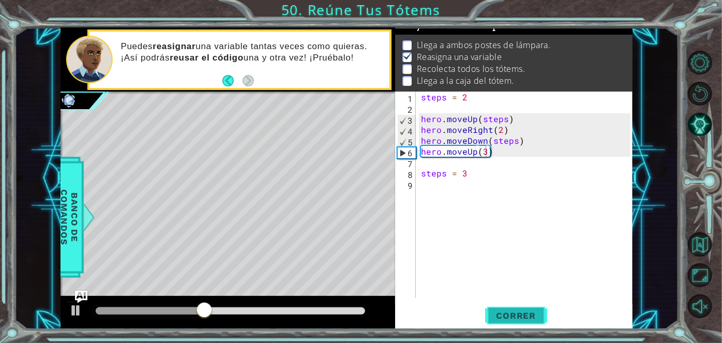
click at [505, 317] on span "Correr" at bounding box center [516, 315] width 60 height 10
click at [480, 176] on div "steps = 2 hero . moveUp ( steps ) hero . moveRight ( 2 ) hero . moveDown ( step…" at bounding box center [527, 205] width 217 height 228
type textarea "steps = 2"
click at [483, 174] on div "steps = 2 hero . moveUp ( steps ) hero . moveRight ( 2 ) hero . moveDown ( step…" at bounding box center [527, 205] width 217 height 228
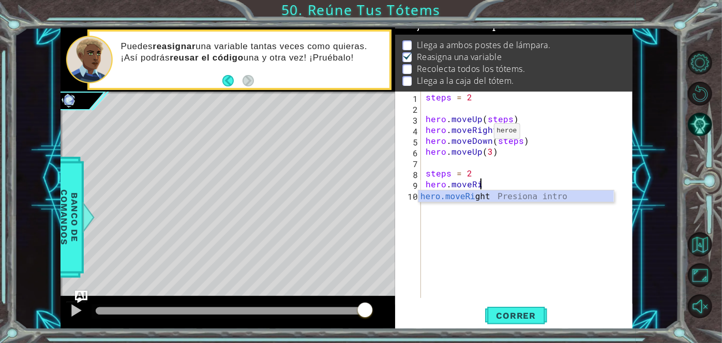
scroll to position [0, 3]
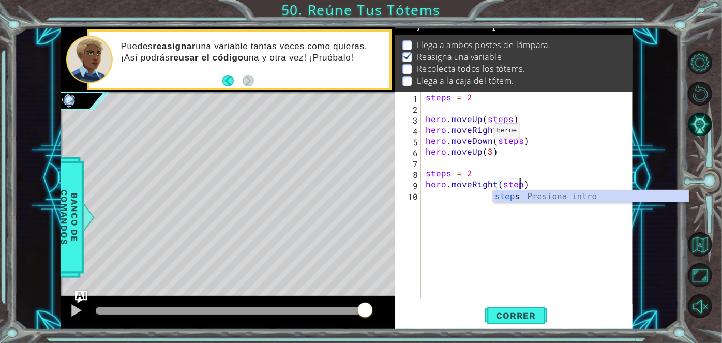
type textarea "hero.moveRight(steps)"
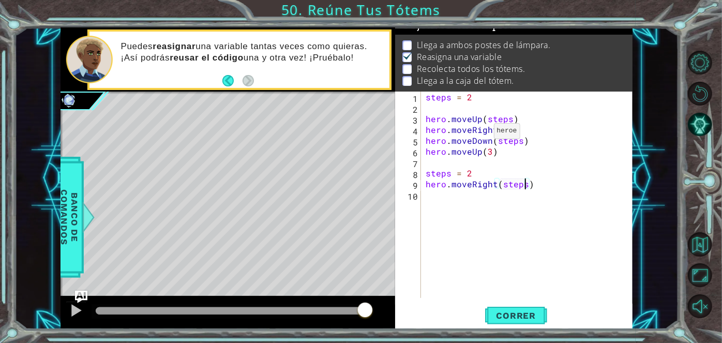
scroll to position [0, 0]
type textarea "hero.moveRight(steps)"
type textarea "hero.moveDown(3)"
click at [518, 195] on div "steps = 2 hero . moveUp ( steps ) hero . moveRight ( 2 ) hero . moveDown ( step…" at bounding box center [529, 205] width 212 height 228
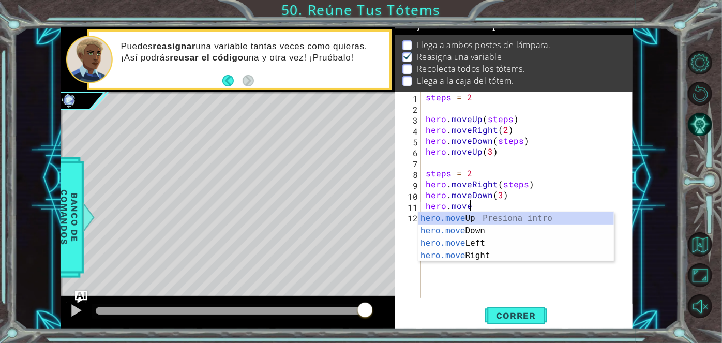
scroll to position [0, 2]
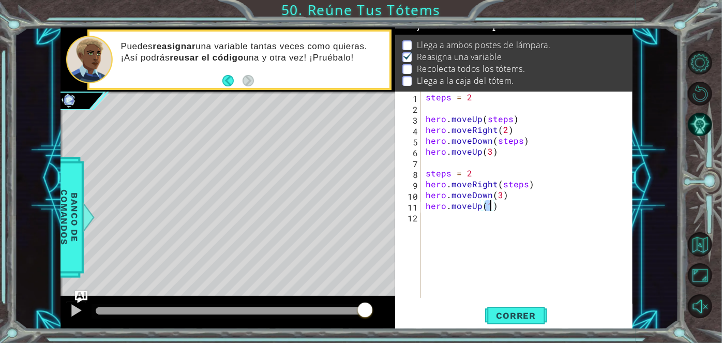
type textarea "hero.moveUp(2)"
click at [519, 233] on div "steps = 2 hero . moveUp ( steps ) hero . moveRight ( 2 ) hero . moveDown ( step…" at bounding box center [529, 205] width 212 height 228
click at [516, 312] on span "Correr" at bounding box center [516, 315] width 60 height 10
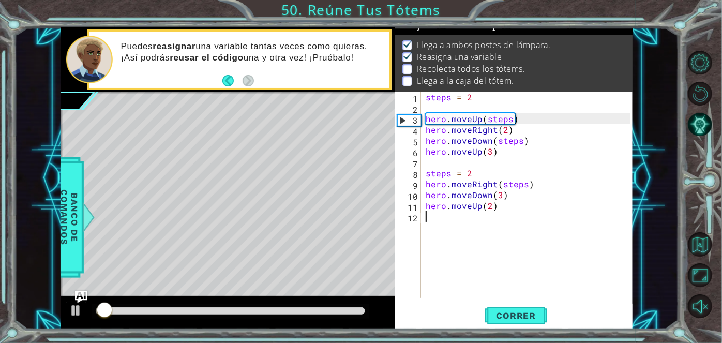
click at [190, 309] on div at bounding box center [230, 310] width 269 height 7
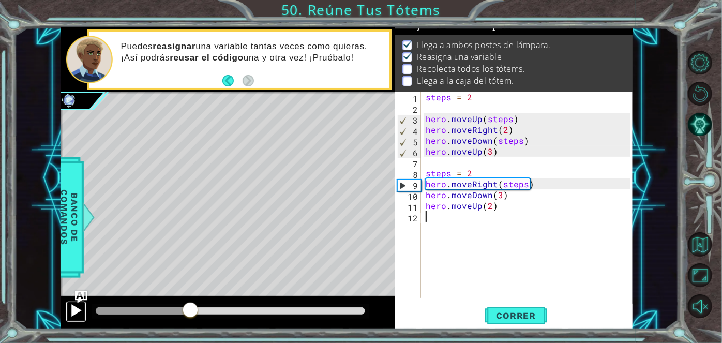
click at [77, 312] on div at bounding box center [75, 309] width 13 height 13
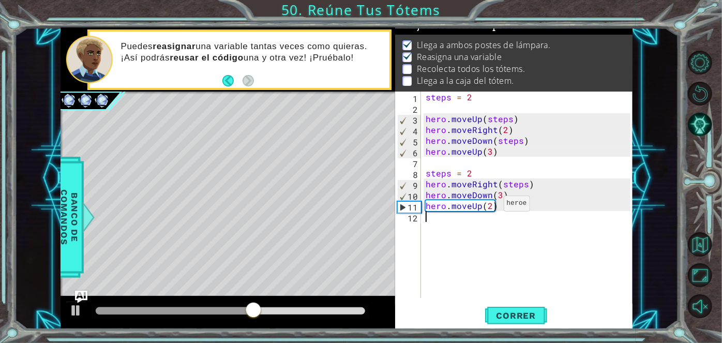
click at [491, 206] on div "steps = 2 hero . moveUp ( steps ) hero . moveRight ( 2 ) hero . moveDown ( step…" at bounding box center [529, 205] width 212 height 228
click at [515, 308] on button "Correr" at bounding box center [516, 315] width 62 height 24
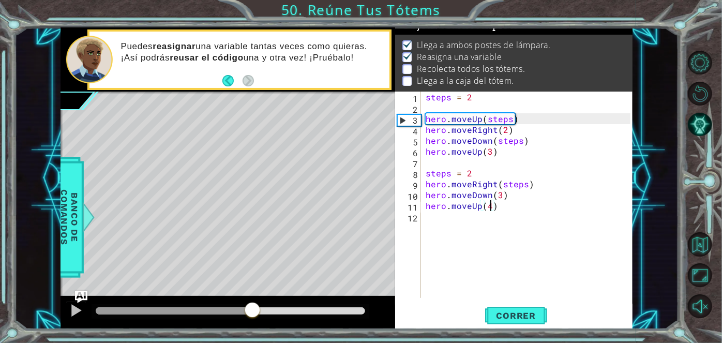
click at [252, 309] on div at bounding box center [230, 310] width 269 height 7
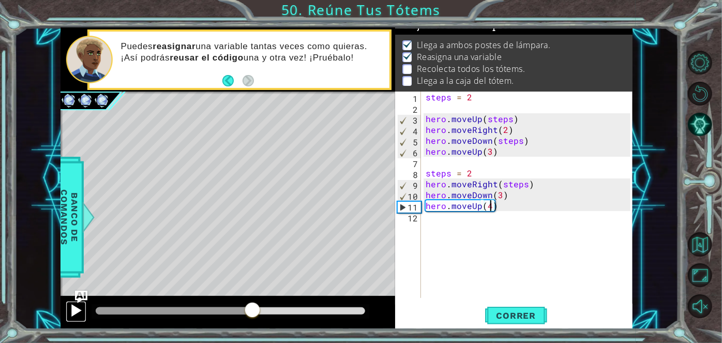
click at [74, 311] on div at bounding box center [75, 309] width 13 height 13
click at [75, 308] on div at bounding box center [75, 309] width 13 height 13
click at [496, 200] on div "steps = 2 hero . moveUp ( steps ) hero . moveRight ( 2 ) hero . moveDown ( step…" at bounding box center [529, 205] width 212 height 228
click at [500, 205] on div "steps = 2 hero . moveUp ( steps ) hero . moveRight ( 2 ) hero . moveDown ( step…" at bounding box center [529, 205] width 212 height 228
type textarea "hero.moveUp(4)"
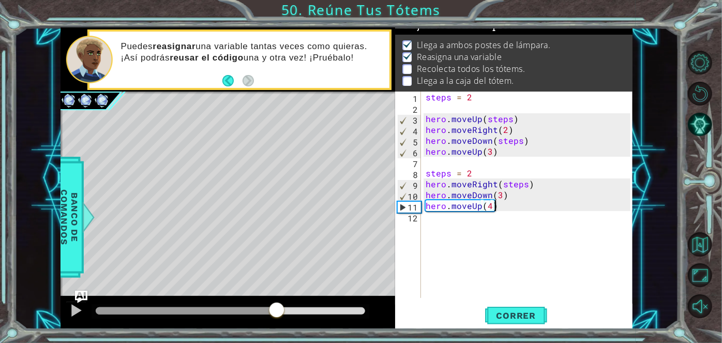
drag, startPoint x: 500, startPoint y: 205, endPoint x: 503, endPoint y: 201, distance: 5.6
click at [503, 202] on div "steps = 2 hero . moveUp ( steps ) hero . moveRight ( 2 ) hero . moveDown ( step…" at bounding box center [529, 205] width 212 height 228
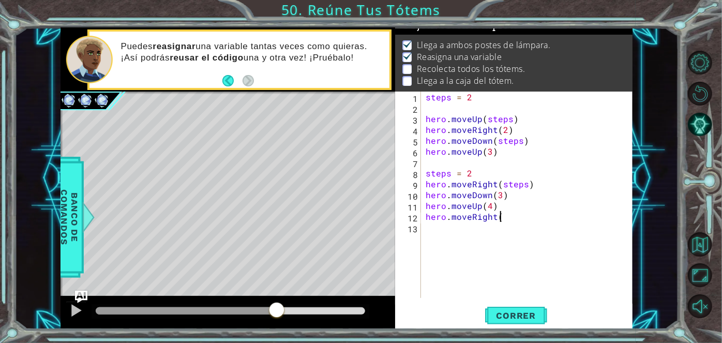
scroll to position [0, 4]
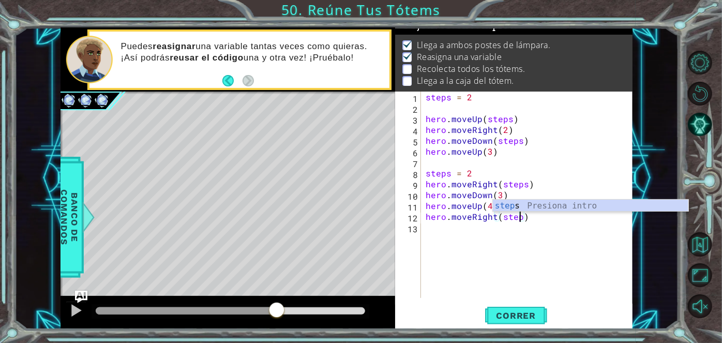
type textarea "hero.moveRight(steps)"
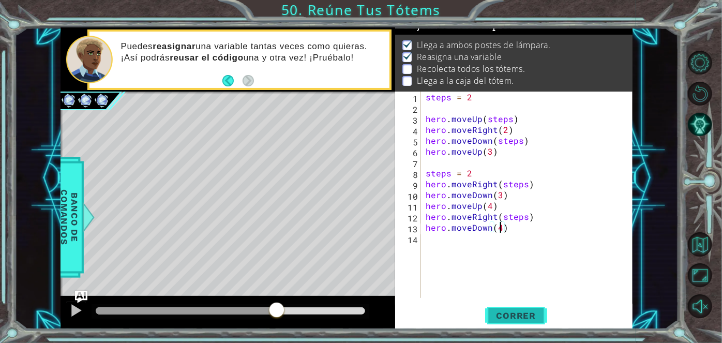
click at [507, 314] on span "Correr" at bounding box center [516, 315] width 60 height 10
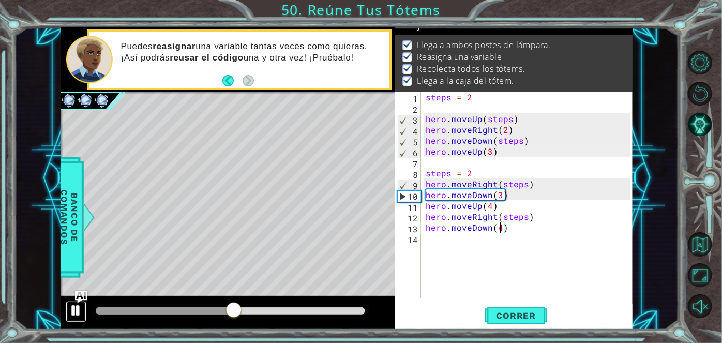
drag, startPoint x: 78, startPoint y: 312, endPoint x: 81, endPoint y: 306, distance: 6.7
click at [78, 312] on div at bounding box center [75, 309] width 13 height 13
drag, startPoint x: 519, startPoint y: 118, endPoint x: 414, endPoint y: 122, distance: 105.5
click at [414, 122] on div "hero.moveDown(4) 1 2 3 4 5 6 7 8 9 10 11 12 13 14 steps = 2 hero . moveUp ( ste…" at bounding box center [512, 194] width 235 height 206
drag, startPoint x: 490, startPoint y: 129, endPoint x: 423, endPoint y: 128, distance: 67.2
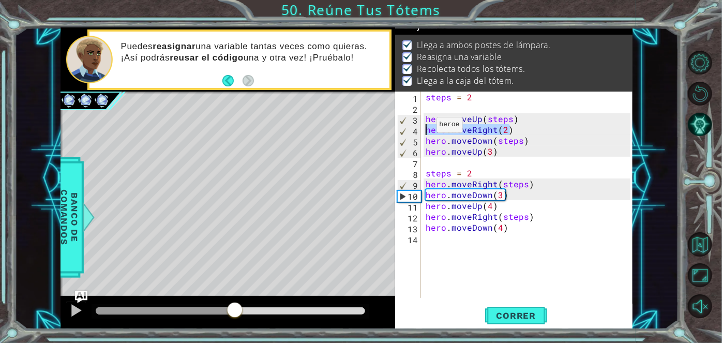
click at [423, 128] on div "hero.moveUp(steps) 1 2 3 4 5 6 7 8 9 10 11 12 13 14 steps = 2 hero . moveUp ( s…" at bounding box center [512, 194] width 235 height 206
drag, startPoint x: 531, startPoint y: 138, endPoint x: 421, endPoint y: 143, distance: 109.7
click at [421, 143] on div "hero.moveRight(2) 1 2 3 4 5 6 7 8 9 10 11 12 13 14 steps = 2 hero . moveUp ( st…" at bounding box center [512, 194] width 235 height 206
drag, startPoint x: 503, startPoint y: 149, endPoint x: 420, endPoint y: 151, distance: 83.8
click at [420, 151] on div "hero.moveDown(steps) 1 2 3 4 5 6 7 8 9 10 11 12 13 14 steps = 2 hero . moveUp (…" at bounding box center [512, 194] width 235 height 206
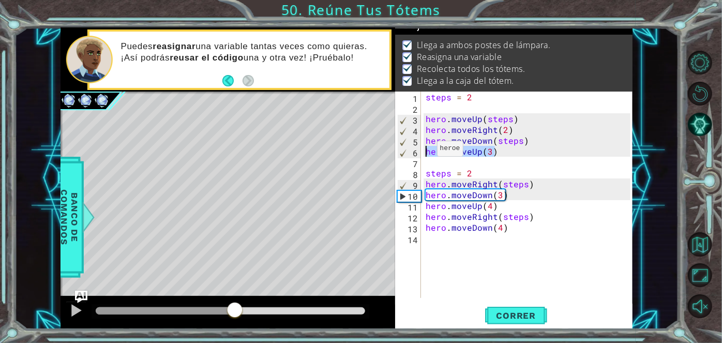
scroll to position [0, 4]
drag, startPoint x: 532, startPoint y: 185, endPoint x: 399, endPoint y: 181, distance: 133.9
click at [399, 181] on div "hero.moveUp(3) 1 2 3 4 5 6 7 8 9 10 11 12 13 14 steps = 2 hero . moveUp ( steps…" at bounding box center [512, 194] width 235 height 206
drag, startPoint x: 509, startPoint y: 198, endPoint x: 427, endPoint y: 195, distance: 81.7
click at [427, 195] on div "steps = 2 hero . moveUp ( steps ) hero . moveRight ( 2 ) hero . moveDown ( step…" at bounding box center [529, 205] width 212 height 228
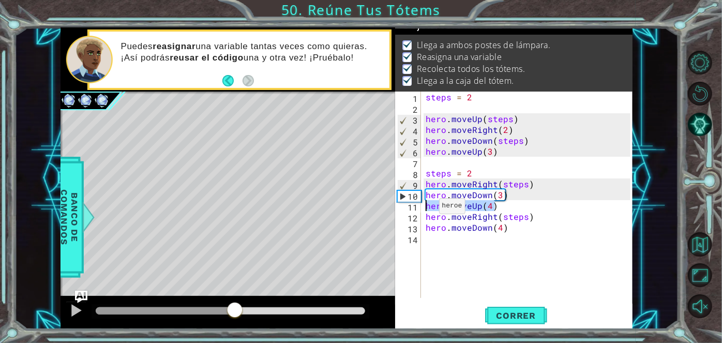
drag, startPoint x: 510, startPoint y: 206, endPoint x: 426, endPoint y: 208, distance: 83.8
click at [426, 208] on div "steps = 2 hero . moveUp ( steps ) hero . moveRight ( 2 ) hero . moveDown ( step…" at bounding box center [529, 205] width 212 height 228
drag, startPoint x: 543, startPoint y: 218, endPoint x: 421, endPoint y: 220, distance: 122.0
click at [421, 220] on div "hero.moveUp(4) 1 2 3 4 5 6 7 8 9 10 11 12 13 14 steps = 2 hero . moveUp ( steps…" at bounding box center [512, 194] width 235 height 206
drag, startPoint x: 489, startPoint y: 235, endPoint x: 417, endPoint y: 225, distance: 72.5
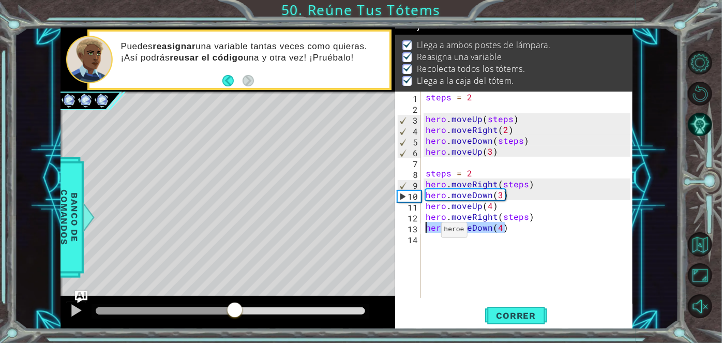
click at [417, 225] on div "hero.moveRight(steps) 1 2 3 4 5 6 7 8 9 10 11 12 13 14 steps = 2 hero . moveUp …" at bounding box center [512, 194] width 235 height 206
type textarea "hero.moveDown(4)"
click at [514, 318] on span "Correr" at bounding box center [516, 315] width 60 height 10
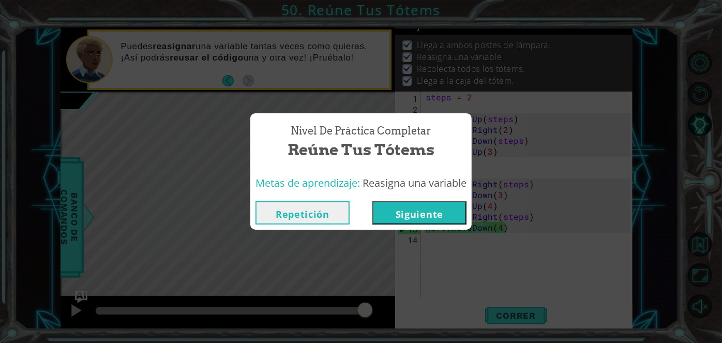
click at [421, 209] on button "Siguiente" at bounding box center [419, 212] width 94 height 23
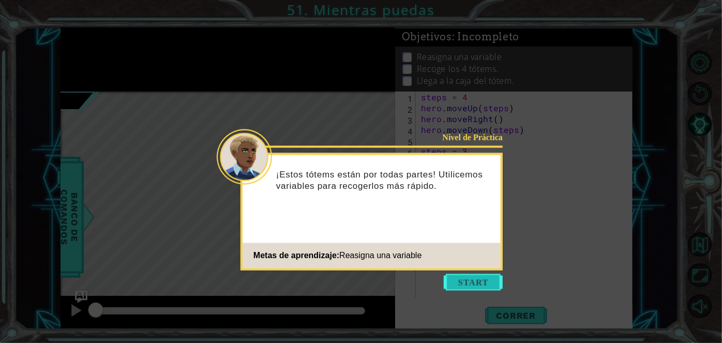
click at [479, 284] on button "Start" at bounding box center [473, 282] width 59 height 17
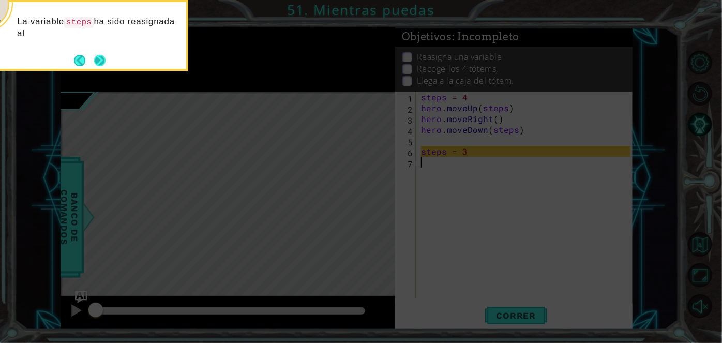
click at [102, 57] on button "Next" at bounding box center [100, 60] width 12 height 12
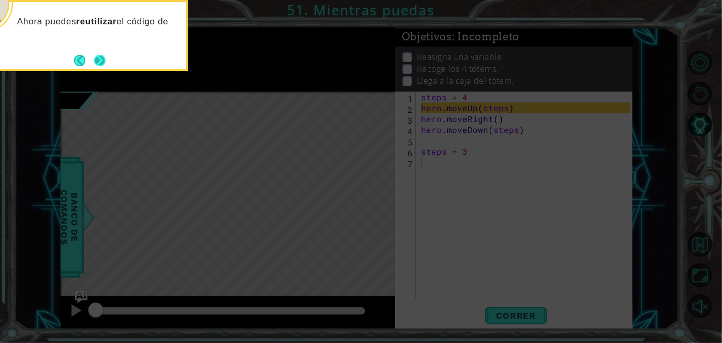
click at [98, 61] on button "Next" at bounding box center [100, 61] width 16 height 16
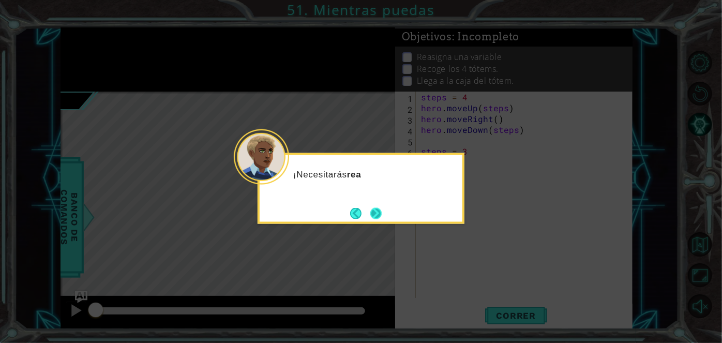
click at [371, 214] on button "Next" at bounding box center [376, 213] width 18 height 18
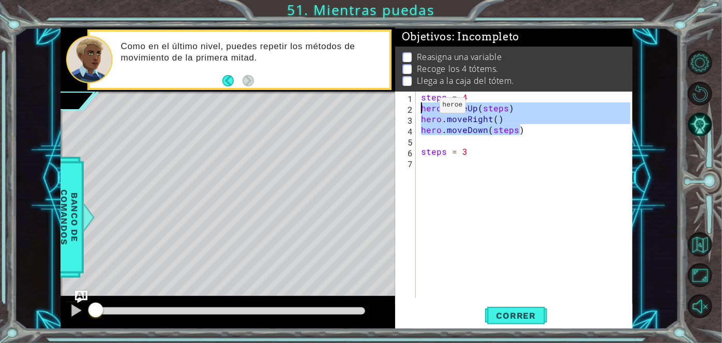
drag, startPoint x: 524, startPoint y: 132, endPoint x: 405, endPoint y: 105, distance: 121.4
click at [405, 105] on div "1 2 3 4 5 6 7 steps = 4 hero . moveUp ( steps ) hero . moveRight ( ) hero . mov…" at bounding box center [512, 194] width 235 height 206
type textarea "hero.moveUp(steps) hero.moveRight()"
click at [435, 169] on div "steps = 4 hero . moveUp ( steps ) hero . moveRight ( ) hero . moveDown ( steps …" at bounding box center [527, 205] width 217 height 228
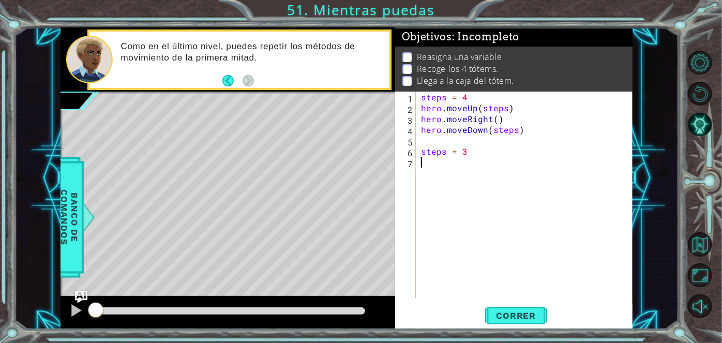
paste textarea "hero.moveDown(steps)"
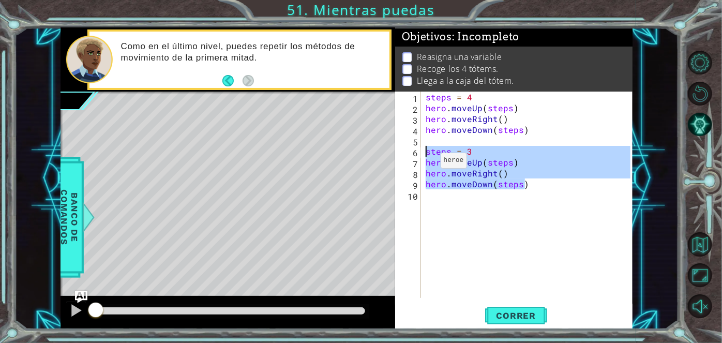
drag, startPoint x: 537, startPoint y: 189, endPoint x: 398, endPoint y: 149, distance: 144.5
click at [398, 149] on div "hero.moveDown(steps) 1 2 3 4 5 6 7 8 9 10 steps = 4 hero . moveUp ( steps ) her…" at bounding box center [512, 194] width 235 height 206
type textarea "steps = 3 hero.moveUp(steps)"
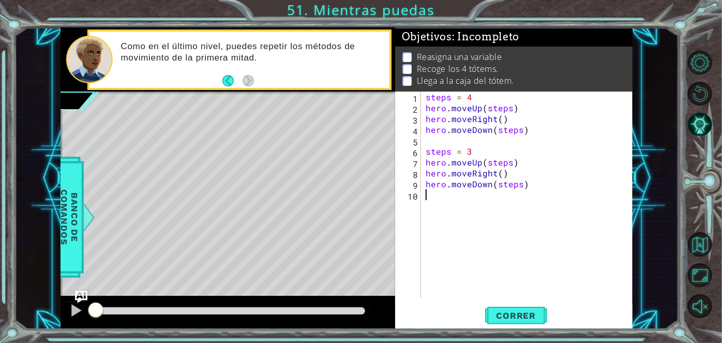
click at [440, 196] on div "steps = 4 hero . moveUp ( steps ) hero . moveRight ( ) hero . moveDown ( steps …" at bounding box center [529, 205] width 212 height 228
paste textarea "hero.moveDown(steps)"
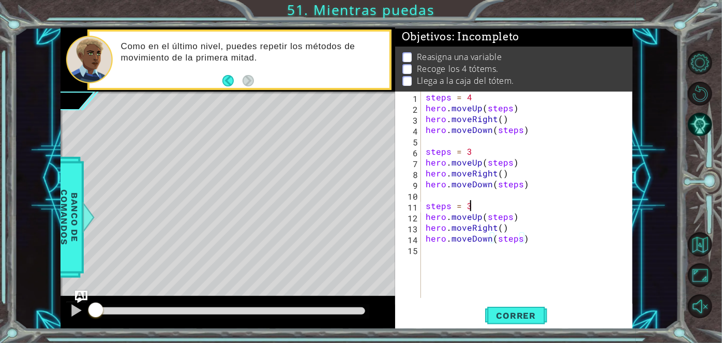
click at [477, 207] on div "steps = 4 hero . moveUp ( steps ) hero . moveRight ( ) hero . moveDown ( steps …" at bounding box center [529, 205] width 212 height 228
type textarea "steps = 2"
click at [566, 250] on div "steps = 4 hero . moveUp ( steps ) hero . moveRight ( ) hero . moveDown ( steps …" at bounding box center [529, 205] width 212 height 228
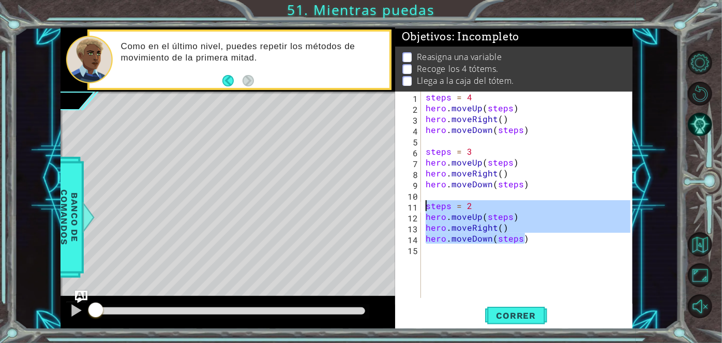
drag, startPoint x: 537, startPoint y: 239, endPoint x: 416, endPoint y: 203, distance: 126.3
click at [416, 203] on div "1 2 3 4 5 6 7 8 9 10 11 12 13 14 15 steps = 4 hero . moveUp ( steps ) hero . mo…" at bounding box center [512, 194] width 235 height 206
type textarea "steps = 2 hero.moveUp(steps)"
click at [483, 257] on div "steps = 4 hero . moveUp ( steps ) hero . moveRight ( ) hero . moveDown ( steps …" at bounding box center [529, 205] width 212 height 228
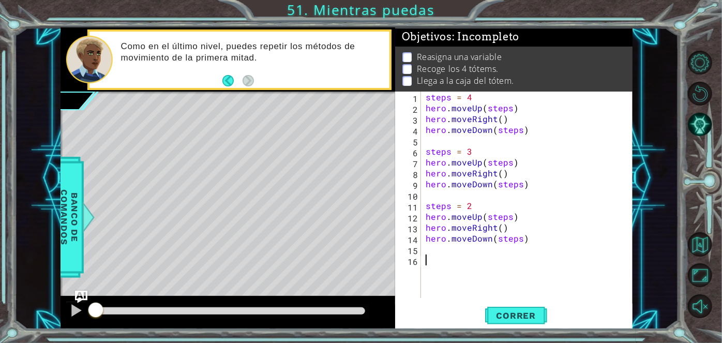
paste textarea "hero.moveDown(steps)"
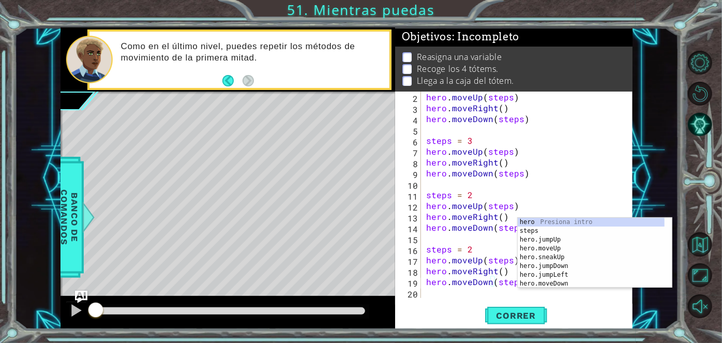
scroll to position [11, 0]
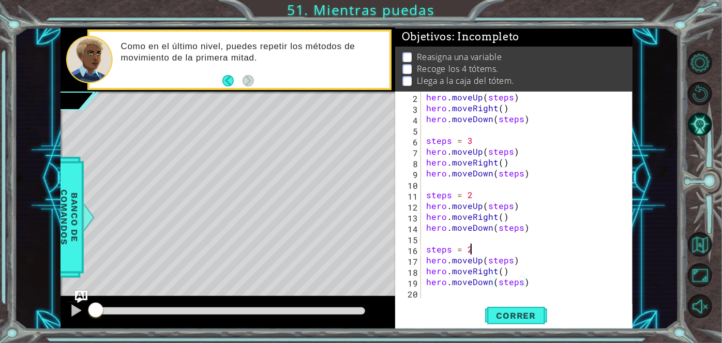
click at [475, 250] on div "hero . moveUp ( steps ) hero . moveRight ( ) hero . moveDown ( steps ) steps = …" at bounding box center [526, 205] width 204 height 228
click at [508, 318] on span "Correr" at bounding box center [516, 315] width 60 height 10
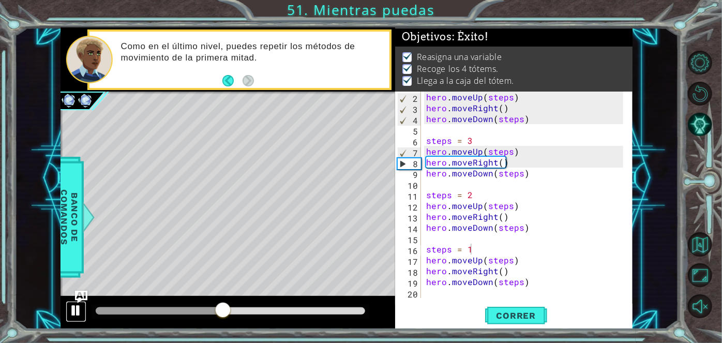
click at [71, 308] on div at bounding box center [75, 309] width 13 height 13
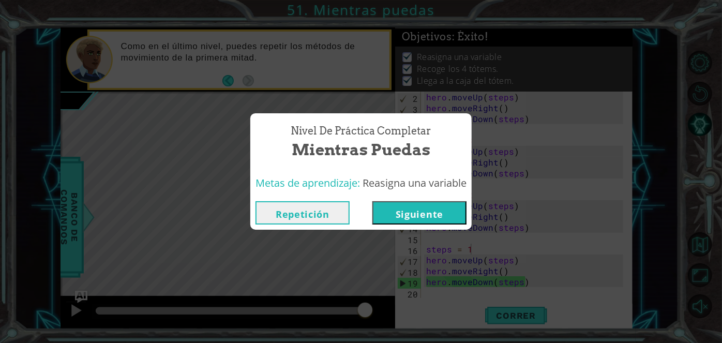
click at [319, 219] on button "Repetición" at bounding box center [302, 212] width 94 height 23
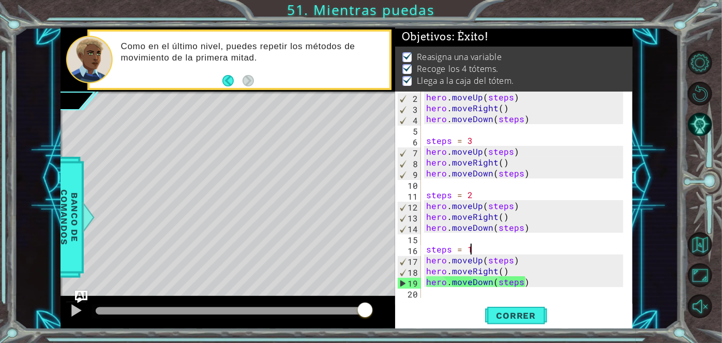
scroll to position [0, 0]
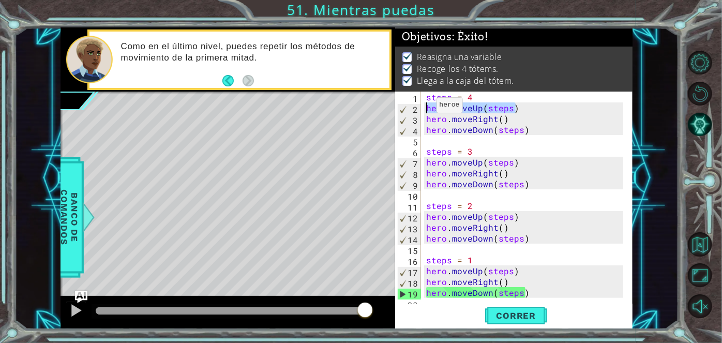
drag, startPoint x: 524, startPoint y: 107, endPoint x: 422, endPoint y: 108, distance: 102.4
click at [422, 108] on div "steps = 1 1 2 3 4 5 6 7 8 9 10 11 12 13 14 15 16 17 18 19 20 steps = 4 hero . m…" at bounding box center [512, 194] width 235 height 206
type textarea "hero.moveUp(steps)"
click at [60, 308] on div "1 ההההההההההההההההההההההההההההההההההההההההההההההההההההההההההההההההההההההההההההה…" at bounding box center [346, 177] width 664 height 301
click at [73, 309] on div at bounding box center [75, 309] width 13 height 13
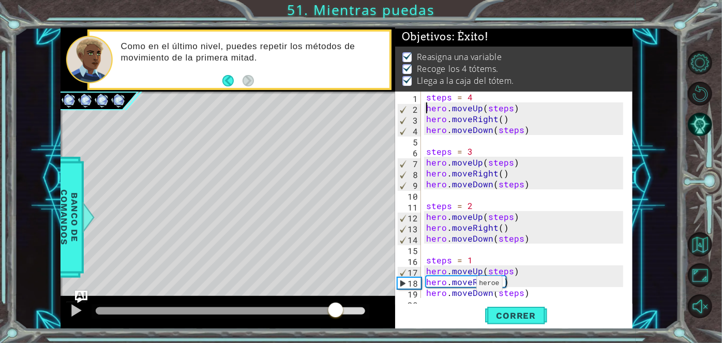
drag, startPoint x: 123, startPoint y: 315, endPoint x: 337, endPoint y: 313, distance: 214.5
click at [337, 314] on div at bounding box center [335, 310] width 19 height 19
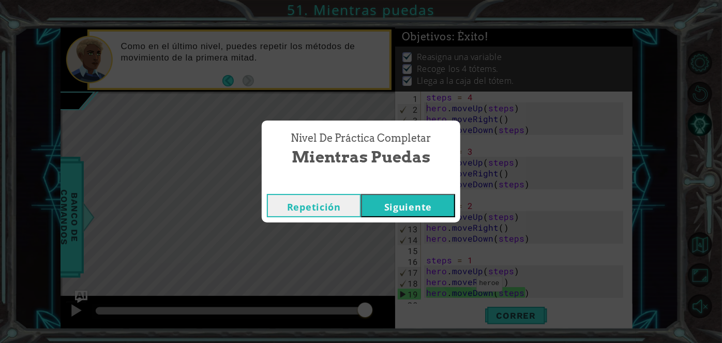
click at [377, 210] on button "Siguiente" at bounding box center [408, 205] width 94 height 23
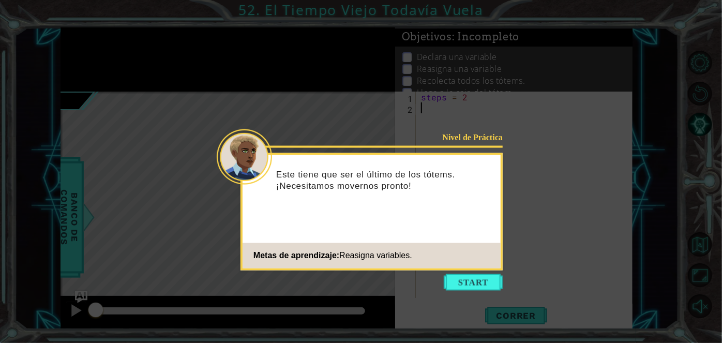
click at [458, 288] on button "Start" at bounding box center [473, 282] width 59 height 17
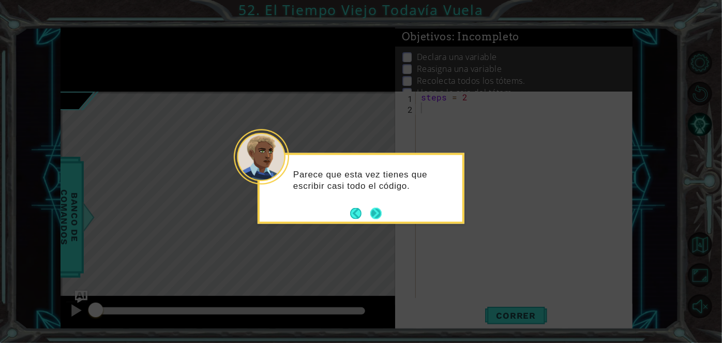
click at [373, 217] on button "Next" at bounding box center [376, 213] width 12 height 12
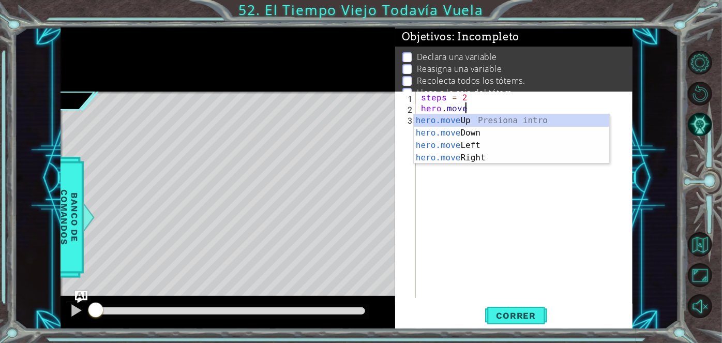
scroll to position [0, 2]
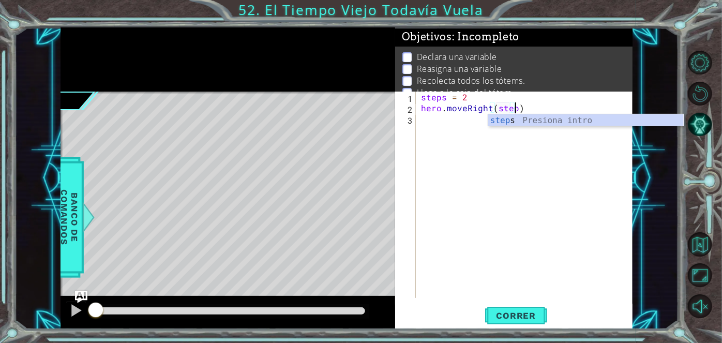
type textarea "hero.moveRight(steps)"
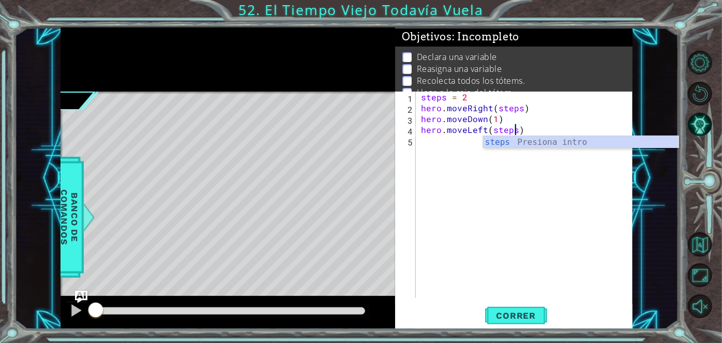
scroll to position [0, 5]
click at [503, 318] on span "Correr" at bounding box center [516, 315] width 60 height 10
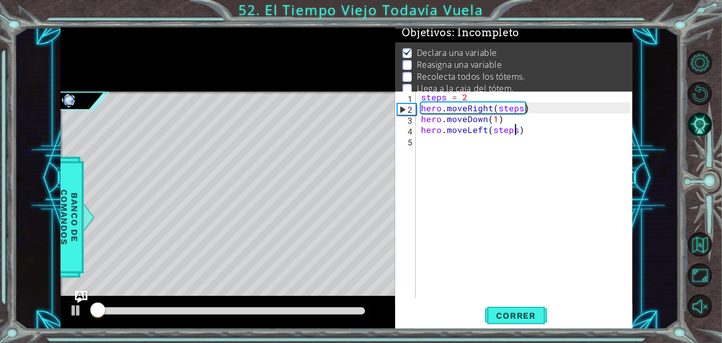
scroll to position [12, 0]
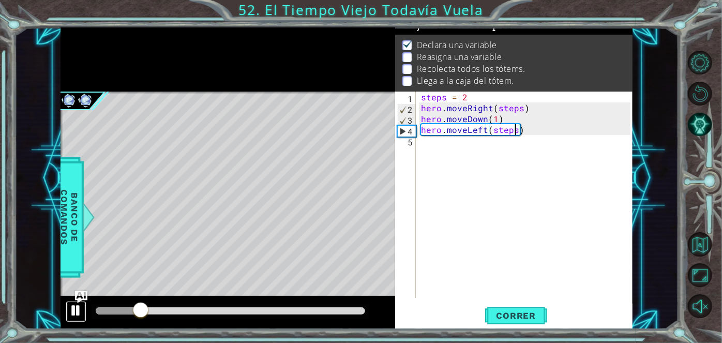
click at [80, 312] on div at bounding box center [75, 309] width 13 height 13
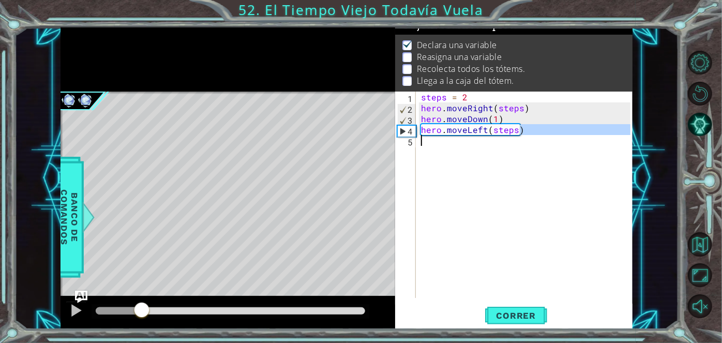
drag, startPoint x: 538, startPoint y: 130, endPoint x: 633, endPoint y: 151, distance: 96.9
click at [633, 151] on div "1 ההההההההההההההההההההההההההההההההההההההההההההההההההההההההההההההההההההההההההההה…" at bounding box center [346, 177] width 664 height 301
type textarea "hero.moveLeft(steps)"
click at [516, 169] on div "steps = 2 hero . moveRight ( steps ) hero . moveDown ( 1 ) hero . moveLeft ( st…" at bounding box center [524, 194] width 211 height 206
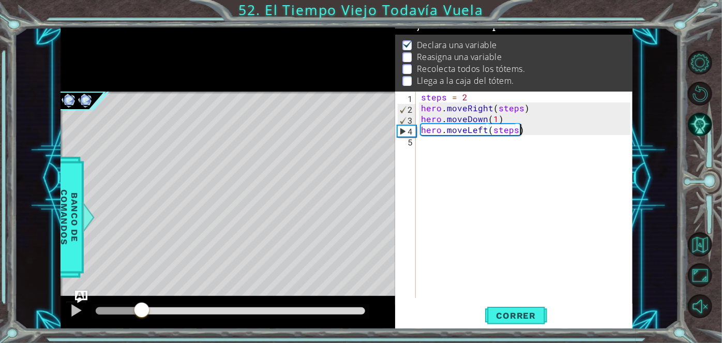
click at [533, 134] on div "steps = 2 hero . moveRight ( steps ) hero . moveDown ( 1 ) hero . moveLeft ( st…" at bounding box center [527, 205] width 217 height 228
type textarea "hero.moveLeft(steps)"
click at [530, 128] on div "steps = 2 hero . moveRight ( steps ) hero . moveDown ( 1 ) hero . moveLeft ( st…" at bounding box center [527, 205] width 217 height 228
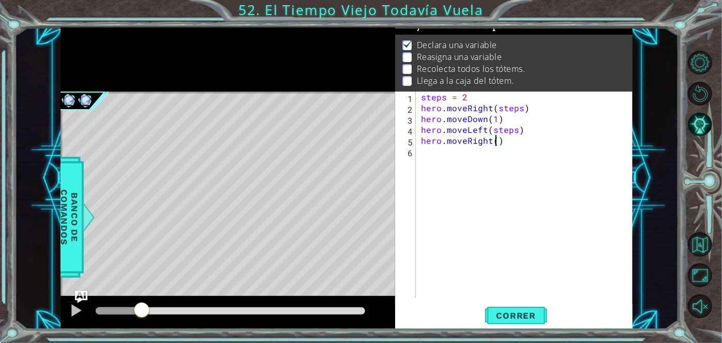
scroll to position [0, 4]
type textarea "hero.moveRight(4)"
click at [504, 312] on span "Correr" at bounding box center [516, 315] width 60 height 10
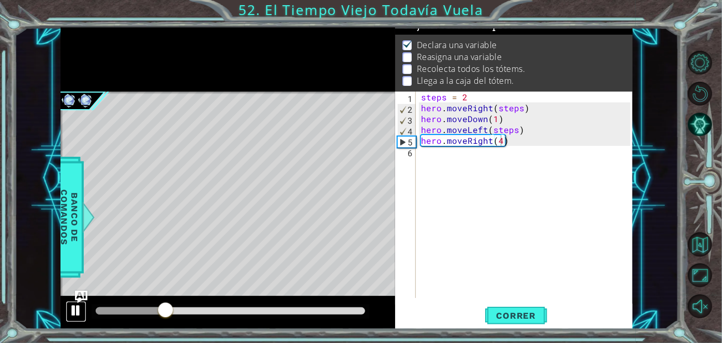
click at [75, 313] on div at bounding box center [75, 309] width 13 height 13
click at [523, 137] on div "steps = 2 hero . moveRight ( steps ) hero . moveDown ( 1 ) hero . moveLeft ( st…" at bounding box center [527, 205] width 217 height 228
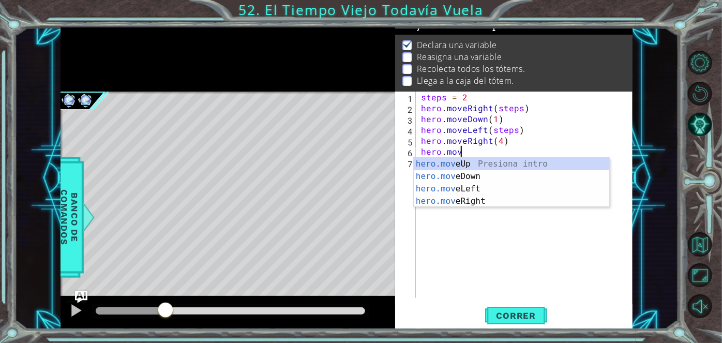
scroll to position [0, 2]
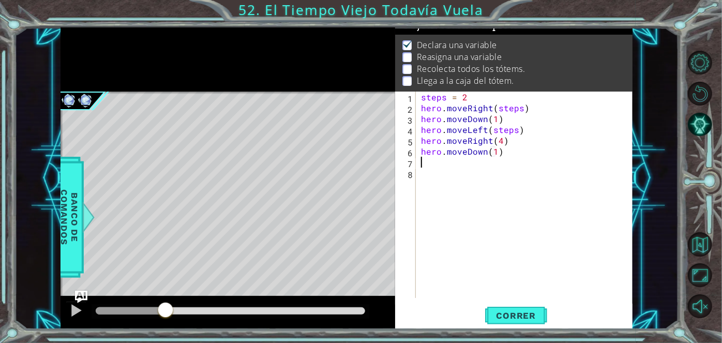
click at [464, 99] on div "steps = 2 hero . moveRight ( steps ) hero . moveDown ( 1 ) hero . moveLeft ( st…" at bounding box center [527, 205] width 217 height 228
click at [521, 112] on div "steps = 1 hero . moveRight ( steps ) hero . moveDown ( 1 ) hero . moveLeft ( st…" at bounding box center [527, 205] width 217 height 228
click at [513, 118] on div "steps = 1 hero . moveRight ( steps ) hero . moveDown ( 1 ) hero . moveLeft ( st…" at bounding box center [527, 205] width 217 height 228
type textarea "hero.moveDown(1)"
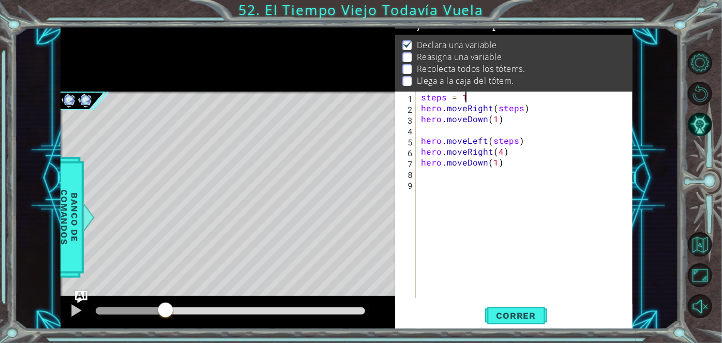
click at [470, 98] on div "steps = 1 hero . moveRight ( steps ) hero . moveDown ( 1 ) hero . moveLeft ( st…" at bounding box center [527, 205] width 217 height 228
type textarea "steps = 1"
drag, startPoint x: 468, startPoint y: 97, endPoint x: 404, endPoint y: 97, distance: 64.1
click at [404, 97] on div "steps = 1 1 2 3 4 5 6 7 8 9 steps = 1 hero . moveRight ( steps ) hero . moveDow…" at bounding box center [512, 194] width 235 height 206
click at [521, 110] on div "hero . moveRight ( steps ) hero . moveDown ( 1 ) hero . moveLeft ( steps ) hero…" at bounding box center [527, 205] width 217 height 228
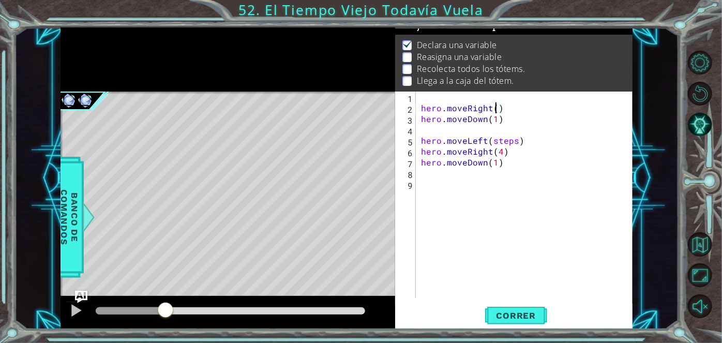
scroll to position [0, 4]
click at [533, 111] on div "hero . moveRight ( 2 ) hero . moveDown ( 1 ) hero . moveLeft ( steps ) hero . m…" at bounding box center [527, 205] width 217 height 228
click at [505, 312] on span "Correr" at bounding box center [516, 315] width 60 height 10
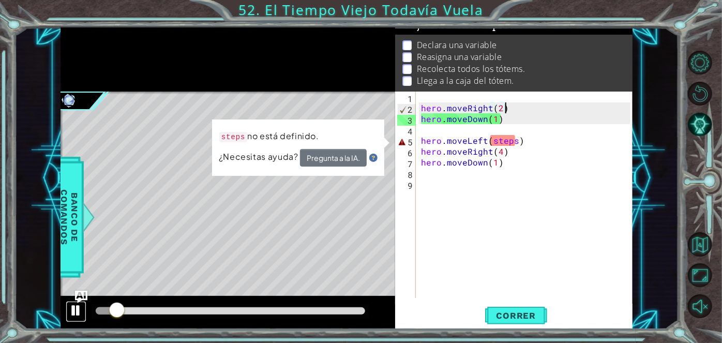
drag, startPoint x: 75, startPoint y: 309, endPoint x: 70, endPoint y: 306, distance: 6.0
click at [73, 309] on div at bounding box center [75, 309] width 13 height 13
click at [524, 121] on div "hero . moveRight ( 2 ) hero . moveDown ( 1 ) hero . moveLeft ( steps ) hero . m…" at bounding box center [527, 205] width 217 height 228
type textarea "hero.moveDown(1)"
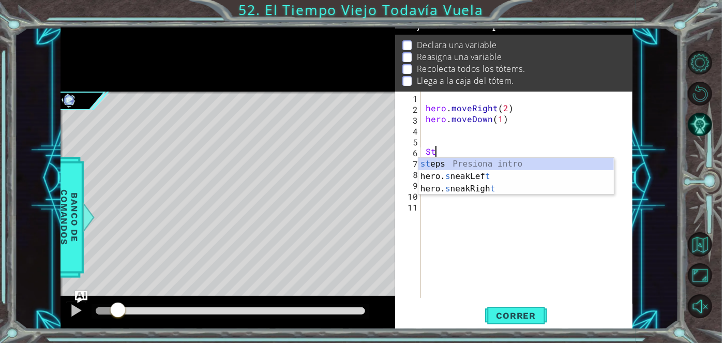
scroll to position [0, 0]
type textarea "S"
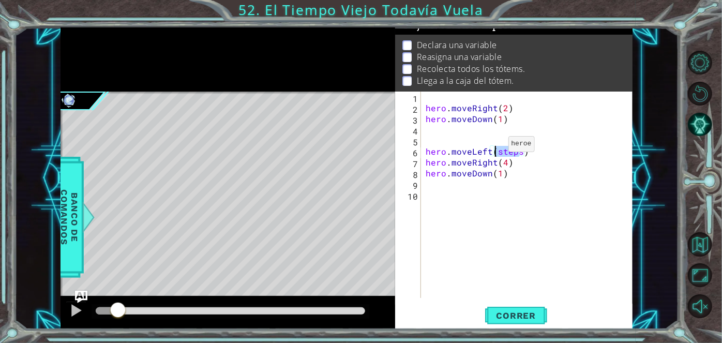
drag, startPoint x: 519, startPoint y: 149, endPoint x: 495, endPoint y: 146, distance: 24.9
click at [495, 146] on div "hero . moveRight ( 2 ) hero . moveDown ( 1 ) hero . moveLeft ( steps ) hero . m…" at bounding box center [529, 205] width 212 height 228
click at [520, 318] on span "Correr" at bounding box center [516, 315] width 60 height 10
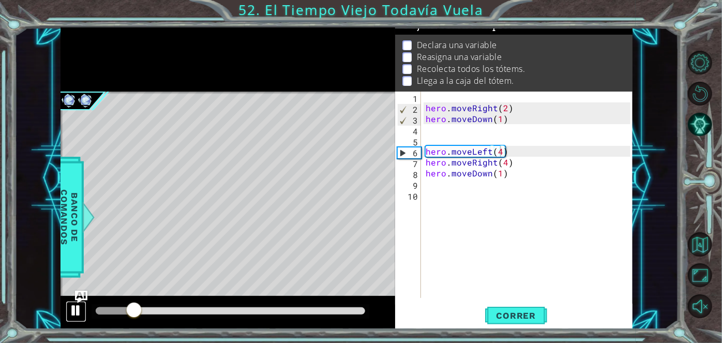
click at [73, 308] on div at bounding box center [75, 309] width 13 height 13
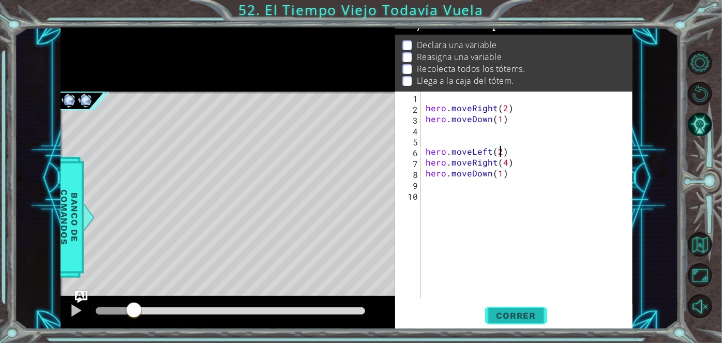
click at [518, 312] on span "Correr" at bounding box center [516, 315] width 60 height 10
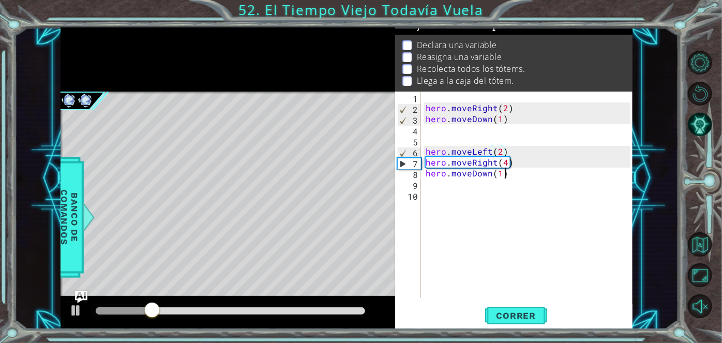
click at [517, 174] on div "hero . moveRight ( 2 ) hero . moveDown ( 1 ) hero . moveLeft ( 2 ) hero . moveR…" at bounding box center [529, 205] width 212 height 228
type textarea "hero.moveDown(1)"
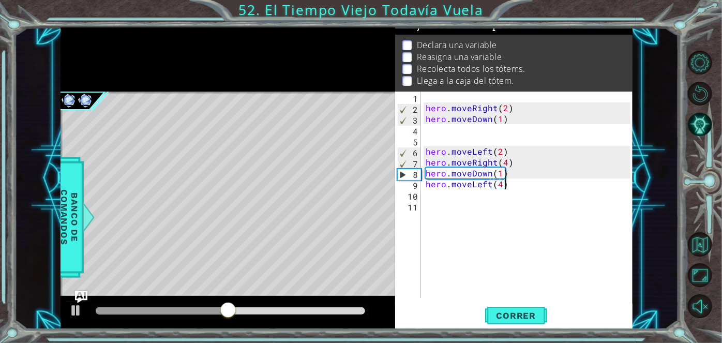
click at [521, 188] on div "hero . moveRight ( 2 ) hero . moveDown ( 1 ) hero . moveLeft ( 2 ) hero . moveR…" at bounding box center [529, 205] width 212 height 228
type textarea "hero.moveLeft(4)"
drag, startPoint x: 517, startPoint y: 318, endPoint x: 513, endPoint y: 314, distance: 5.8
click at [517, 318] on span "Correr" at bounding box center [516, 315] width 60 height 10
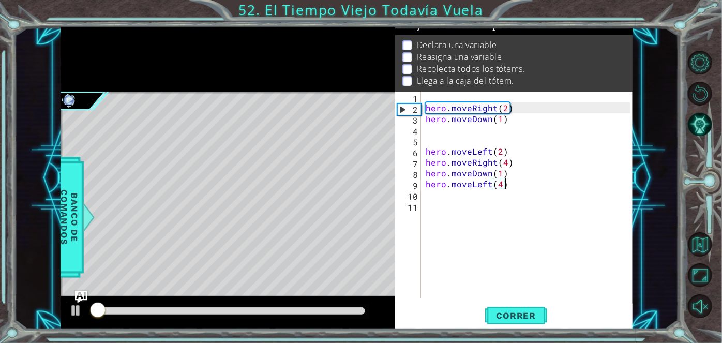
click at [513, 185] on div "hero . moveRight ( 2 ) hero . moveDown ( 1 ) hero . moveLeft ( 2 ) hero . moveR…" at bounding box center [529, 205] width 212 height 228
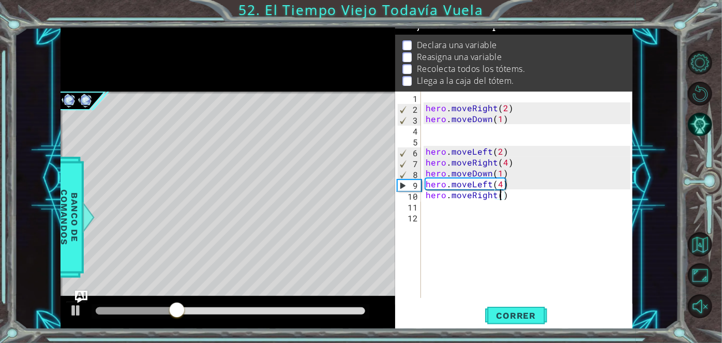
type textarea "hero.moveRight(6)"
click at [513, 238] on div "hero . moveRight ( 2 ) hero . moveDown ( 1 ) hero . moveLeft ( 2 ) hero . moveR…" at bounding box center [529, 205] width 212 height 228
click at [70, 311] on div at bounding box center [75, 309] width 13 height 13
click at [438, 200] on div "hero . moveRight ( 2 ) hero . moveDown ( 1 ) hero . moveLeft ( 2 ) hero . moveR…" at bounding box center [529, 205] width 212 height 228
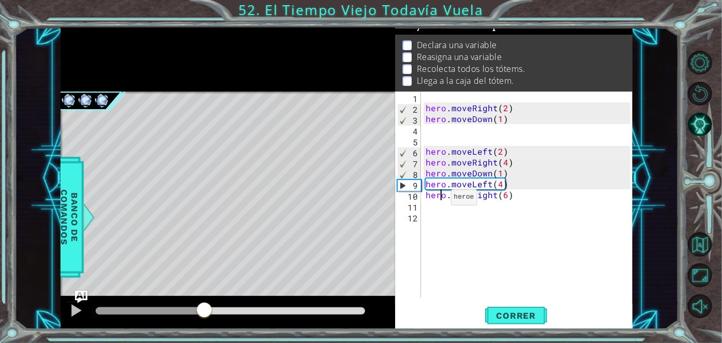
type textarea "hero.moveRight(6)"
click at [445, 203] on div "hero . moveRight ( 2 ) hero . moveDown ( 1 ) hero . moveLeft ( 2 ) hero . moveR…" at bounding box center [529, 205] width 212 height 228
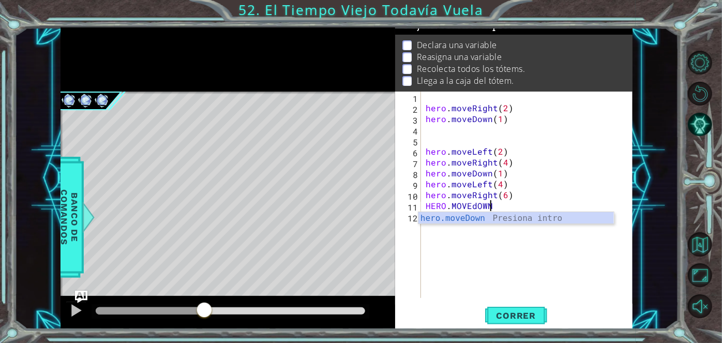
scroll to position [0, 3]
click at [467, 218] on div "hero.moveDown Presiona intro" at bounding box center [516, 230] width 196 height 37
type textarea "hero.moveDown(1)"
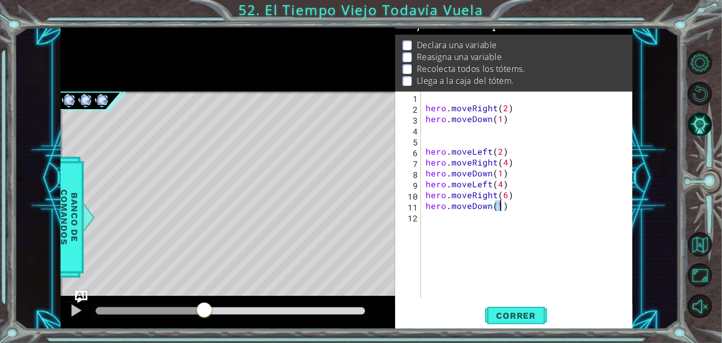
click at [512, 208] on div "hero . moveRight ( 2 ) hero . moveDown ( 1 ) hero . moveLeft ( 2 ) hero . moveR…" at bounding box center [529, 205] width 212 height 228
type textarea "H"
click at [501, 312] on span "Correr" at bounding box center [516, 315] width 60 height 10
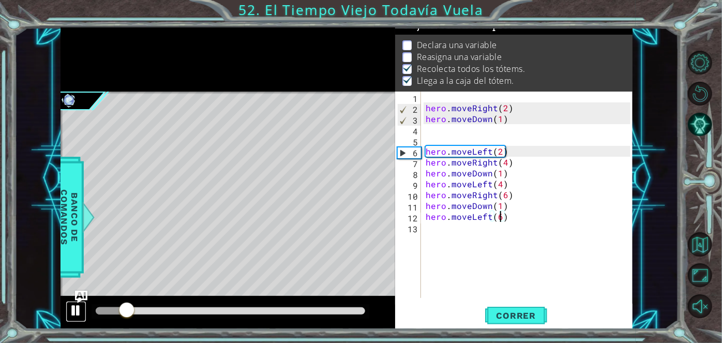
click at [73, 311] on div at bounding box center [75, 309] width 13 height 13
drag, startPoint x: 519, startPoint y: 105, endPoint x: 417, endPoint y: 108, distance: 102.9
click at [417, 108] on div "hero.moveLeft(6) 1 2 3 4 5 6 7 8 9 10 11 12 13 hero . moveRight ( 2 ) hero . mo…" at bounding box center [512, 194] width 235 height 206
drag, startPoint x: 514, startPoint y: 120, endPoint x: 420, endPoint y: 121, distance: 93.6
click at [420, 121] on div "hero.moveRight(2) 1 2 3 4 5 6 7 8 9 10 11 12 13 hero . moveRight ( 2 ) hero . m…" at bounding box center [512, 194] width 235 height 206
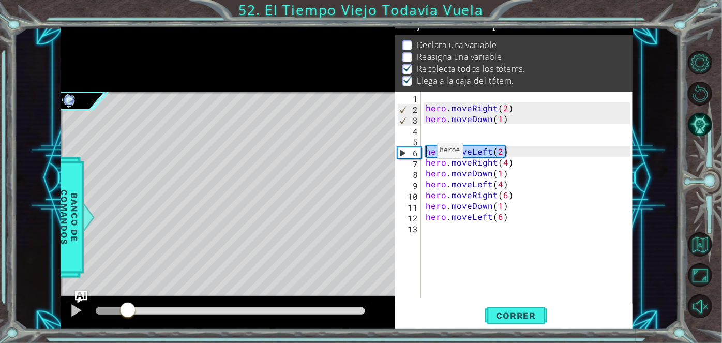
drag, startPoint x: 501, startPoint y: 149, endPoint x: 420, endPoint y: 153, distance: 81.3
click at [420, 153] on div "hero.moveDown(1) 1 2 3 4 5 6 7 8 9 10 11 12 13 hero . moveRight ( 2 ) hero . mo…" at bounding box center [512, 194] width 235 height 206
drag, startPoint x: 516, startPoint y: 164, endPoint x: 425, endPoint y: 163, distance: 91.0
click at [425, 163] on div "hero . moveRight ( 2 ) hero . moveDown ( 1 ) hero . moveLeft ( 2 ) hero . moveR…" at bounding box center [529, 205] width 212 height 228
drag, startPoint x: 497, startPoint y: 174, endPoint x: 423, endPoint y: 173, distance: 73.9
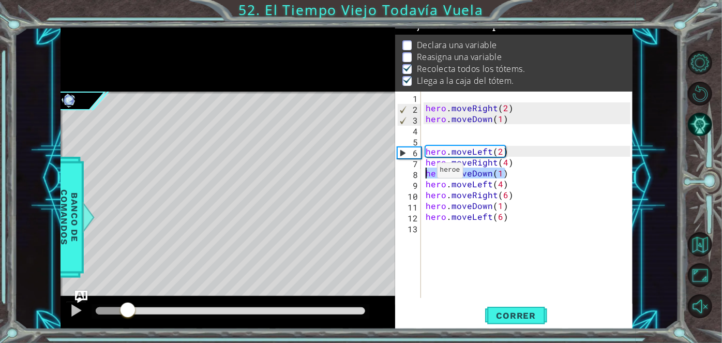
click at [423, 173] on div "hero . moveRight ( 2 ) hero . moveDown ( 1 ) hero . moveLeft ( 2 ) hero . moveR…" at bounding box center [529, 205] width 212 height 228
drag, startPoint x: 505, startPoint y: 181, endPoint x: 424, endPoint y: 182, distance: 80.1
click at [424, 182] on div "hero . moveRight ( 2 ) hero . moveDown ( 1 ) hero . moveLeft ( 2 ) hero . moveR…" at bounding box center [529, 205] width 212 height 228
drag, startPoint x: 512, startPoint y: 190, endPoint x: 418, endPoint y: 194, distance: 94.1
click at [418, 194] on div "hero.moveLeft(4) 1 2 3 4 5 6 7 8 9 10 11 12 13 hero . moveRight ( 2 ) hero . mo…" at bounding box center [512, 194] width 235 height 206
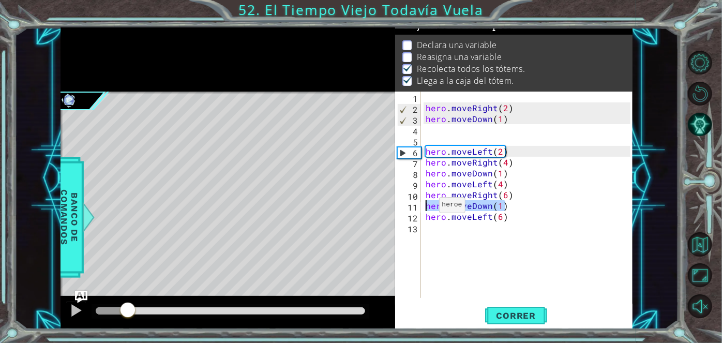
drag, startPoint x: 510, startPoint y: 207, endPoint x: 422, endPoint y: 207, distance: 88.4
click at [422, 207] on div "hero.moveRight(6) 1 2 3 4 5 6 7 8 9 10 11 12 13 hero . moveRight ( 2 ) hero . m…" at bounding box center [512, 194] width 235 height 206
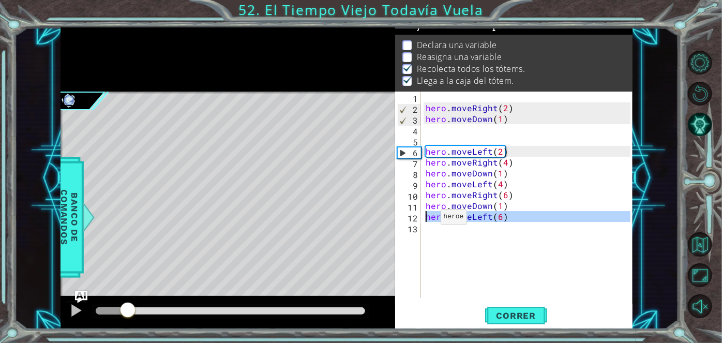
drag, startPoint x: 520, startPoint y: 222, endPoint x: 427, endPoint y: 219, distance: 93.1
click at [427, 219] on div "hero . moveRight ( 2 ) hero . moveDown ( 1 ) hero . moveLeft ( 2 ) hero . moveR…" at bounding box center [529, 205] width 212 height 228
click at [509, 317] on span "Correr" at bounding box center [516, 315] width 60 height 10
type textarea "hero.moveLeft(6)"
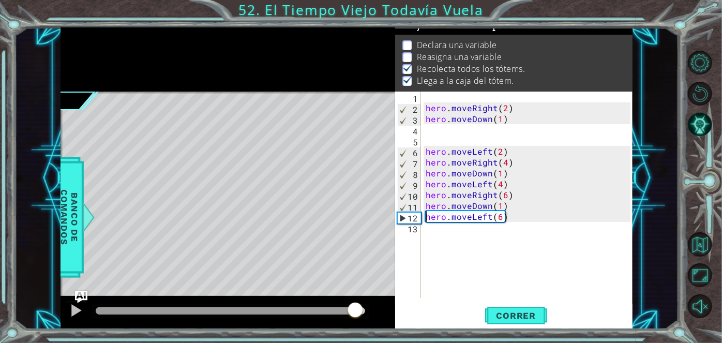
click at [355, 312] on div at bounding box center [355, 310] width 19 height 19
click at [72, 309] on div at bounding box center [75, 309] width 13 height 13
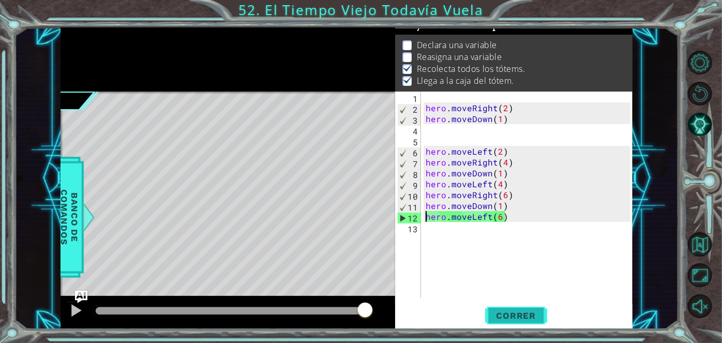
click at [503, 320] on span "Correr" at bounding box center [516, 315] width 60 height 10
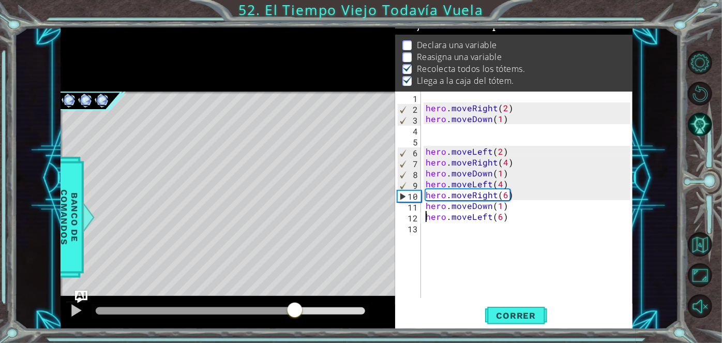
drag, startPoint x: 114, startPoint y: 311, endPoint x: 324, endPoint y: 314, distance: 209.9
click at [324, 314] on div at bounding box center [230, 310] width 269 height 7
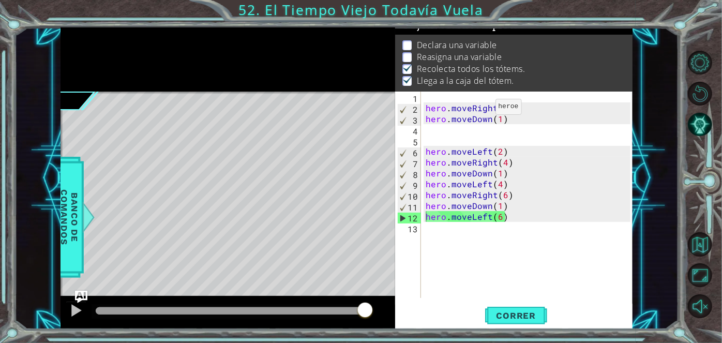
scroll to position [0, 0]
drag, startPoint x: 456, startPoint y: 40, endPoint x: 434, endPoint y: 256, distance: 217.2
click at [434, 256] on div "hero . moveRight ( 2 ) hero . moveDown ( 1 ) hero . moveLeft ( 2 ) hero . moveR…" at bounding box center [529, 205] width 212 height 228
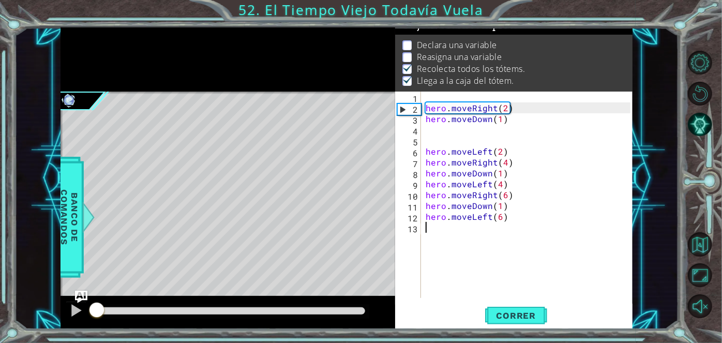
drag, startPoint x: 370, startPoint y: 315, endPoint x: 3, endPoint y: 306, distance: 367.1
click at [3, 306] on div "1 ההההההההההההההההההההההההההההההההההההההההההההההההההההההההההההההההההההההההההההה…" at bounding box center [361, 171] width 722 height 343
click at [496, 146] on div "hero . moveRight ( 2 ) hero . moveDown ( 1 ) hero . moveLeft ( 2 ) hero . moveR…" at bounding box center [529, 205] width 212 height 228
type textarea "hero.moveLeft(2)"
click at [488, 141] on div "hero . moveRight ( 2 ) hero . moveDown ( 1 ) hero . moveLeft ( 2 ) hero . moveR…" at bounding box center [529, 205] width 212 height 228
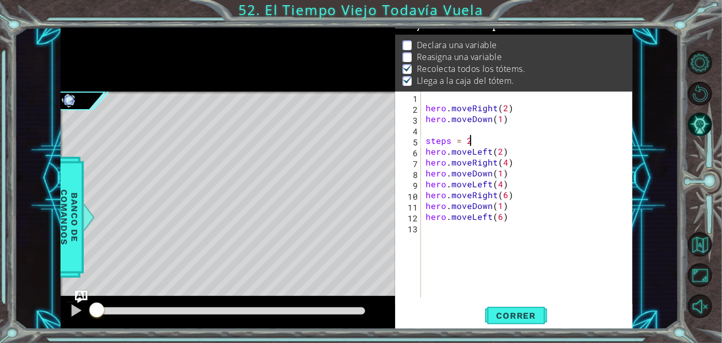
scroll to position [0, 2]
click at [500, 151] on div "hero . moveRight ( 2 ) hero . moveDown ( 1 ) steps = 2 hero . moveLeft ( 2 ) he…" at bounding box center [529, 205] width 212 height 228
click at [521, 325] on button "Correr" at bounding box center [516, 315] width 62 height 24
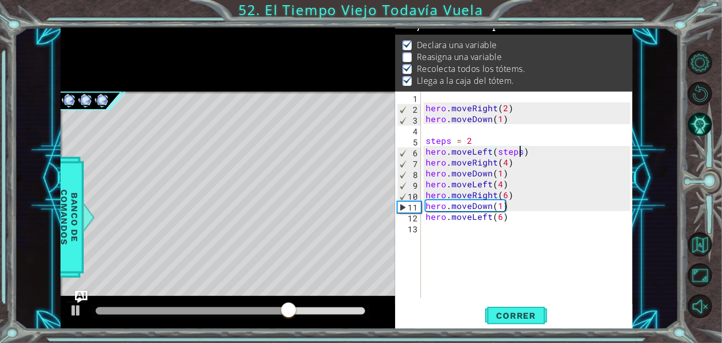
click at [506, 203] on div "hero . moveRight ( 2 ) hero . moveDown ( 1 ) steps = 2 hero . moveLeft ( steps …" at bounding box center [529, 205] width 212 height 228
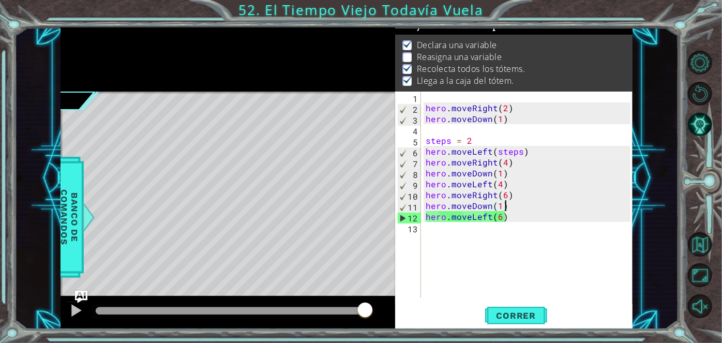
click at [513, 218] on div "hero . moveRight ( 2 ) hero . moveDown ( 1 ) steps = 2 hero . moveLeft ( steps …" at bounding box center [529, 205] width 212 height 228
click at [510, 206] on div "hero . moveRight ( 2 ) hero . moveDown ( 1 ) steps = 2 hero . moveLeft ( steps …" at bounding box center [529, 205] width 212 height 228
type textarea "hero.moveDown(1)"
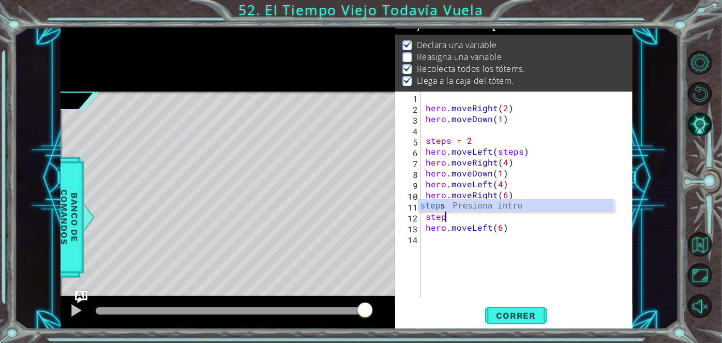
scroll to position [0, 1]
click at [521, 209] on div "steps Presiona intro" at bounding box center [516, 218] width 196 height 37
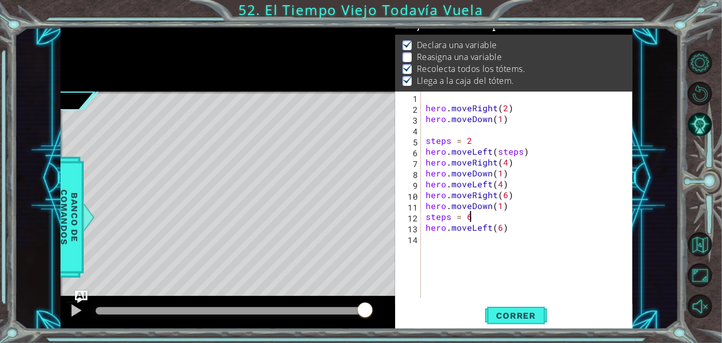
scroll to position [0, 2]
click at [499, 229] on div "hero . moveRight ( 2 ) hero . moveDown ( 1 ) steps = 2 hero . moveLeft ( steps …" at bounding box center [529, 205] width 212 height 228
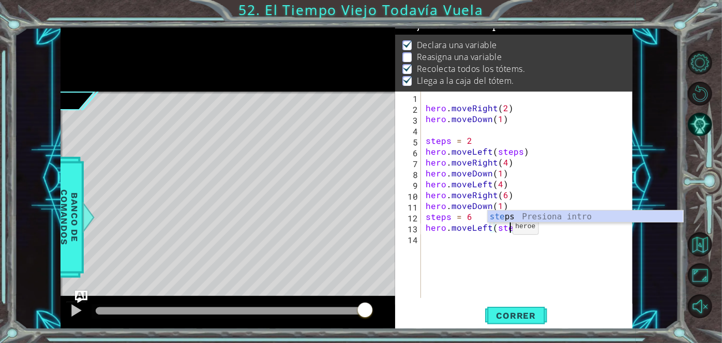
scroll to position [0, 5]
click at [509, 214] on div "steps Presiona intro" at bounding box center [585, 228] width 196 height 37
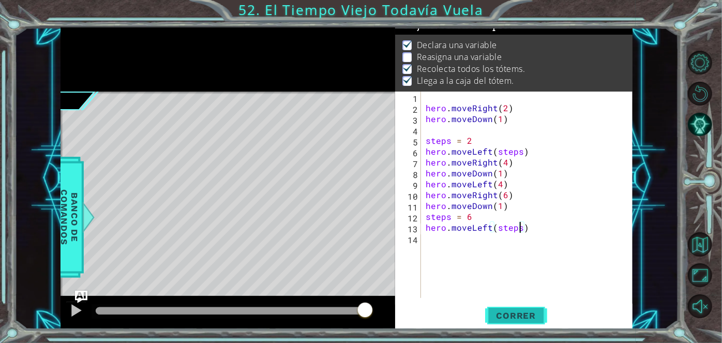
click at [520, 308] on button "Correr" at bounding box center [516, 315] width 62 height 24
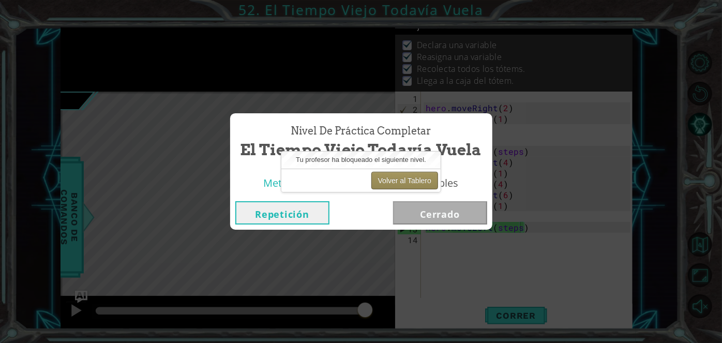
click at [386, 184] on button "Volver al Tablero" at bounding box center [404, 181] width 67 height 18
click at [387, 179] on button "Volver al Tablero" at bounding box center [404, 181] width 67 height 18
click at [280, 221] on button "Repetición" at bounding box center [282, 212] width 94 height 23
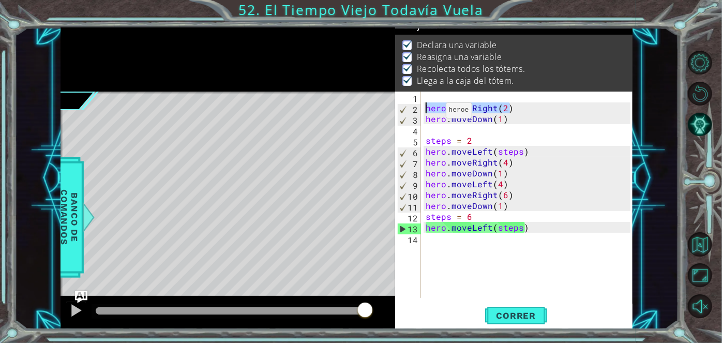
click at [385, 111] on div "1 ההההההההההההההההההההההההההההההההההההההההההההההההההההההההההההההההההההההההההההה…" at bounding box center [346, 177] width 572 height 301
drag, startPoint x: 534, startPoint y: 149, endPoint x: 424, endPoint y: 152, distance: 109.6
click at [424, 152] on div "hero . moveRight ( 2 ) hero . moveDown ( 1 ) steps = 2 hero . moveLeft ( steps …" at bounding box center [529, 205] width 212 height 228
drag, startPoint x: 515, startPoint y: 161, endPoint x: 418, endPoint y: 165, distance: 97.2
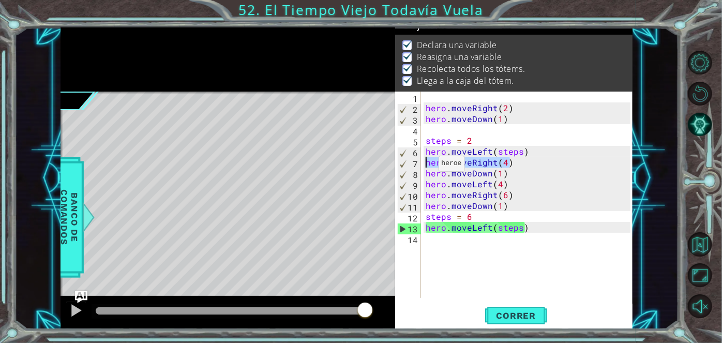
click at [418, 165] on div "hero.moveLeft(steps) 1 2 3 4 5 6 7 8 9 10 11 12 13 14 hero . moveRight ( 2 ) he…" at bounding box center [512, 194] width 235 height 206
drag, startPoint x: 507, startPoint y: 174, endPoint x: 427, endPoint y: 176, distance: 80.1
click at [427, 176] on div "hero . moveRight ( 2 ) hero . moveDown ( 1 ) steps = 2 hero . moveLeft ( steps …" at bounding box center [529, 205] width 212 height 228
drag, startPoint x: 512, startPoint y: 181, endPoint x: 426, endPoint y: 182, distance: 85.8
click at [426, 182] on div "hero . moveRight ( 2 ) hero . moveDown ( 1 ) steps = 2 hero . moveLeft ( steps …" at bounding box center [529, 205] width 212 height 228
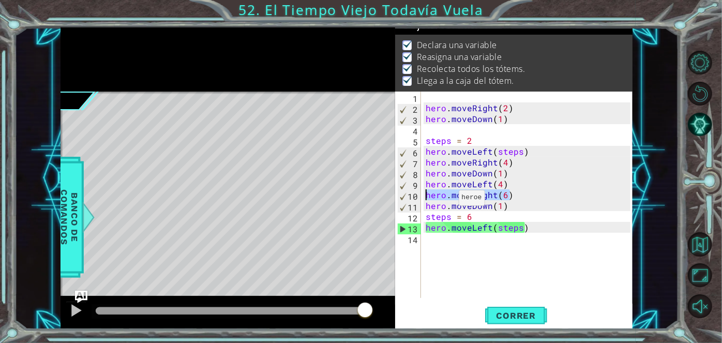
click at [378, 192] on div "1 ההההההההההההההההההההההההההההההההההההההההההההההההההההההההההההההההההההההההההההה…" at bounding box center [346, 177] width 572 height 301
drag, startPoint x: 505, startPoint y: 210, endPoint x: 419, endPoint y: 207, distance: 85.8
click at [419, 207] on div "hero.moveRight(6) 1 2 3 4 5 6 7 8 9 10 11 12 13 14 hero . moveRight ( 2 ) hero …" at bounding box center [512, 194] width 235 height 206
click at [479, 216] on div "hero . moveRight ( 2 ) hero . moveDown ( 1 ) steps = 2 hero . moveLeft ( steps …" at bounding box center [529, 205] width 212 height 228
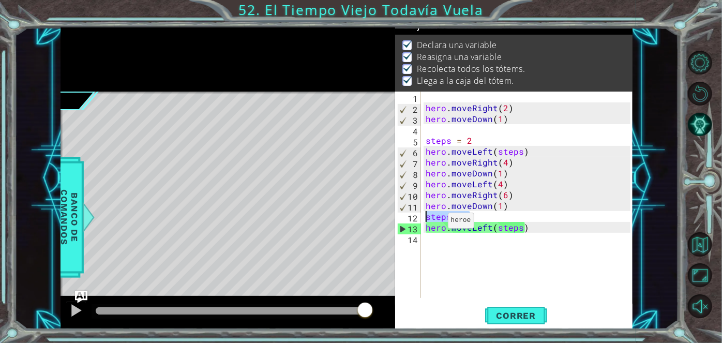
click at [376, 221] on div "1 ההההההההההההההההההההההההההההההההההההההההההההההההההההההההההההההההההההההההההההה…" at bounding box center [346, 177] width 572 height 301
drag, startPoint x: 543, startPoint y: 227, endPoint x: 424, endPoint y: 231, distance: 118.4
click at [424, 231] on div "hero . moveRight ( 2 ) hero . moveDown ( 1 ) steps = 2 hero . moveLeft ( steps …" at bounding box center [529, 205] width 212 height 228
type textarea "hero.moveLeft(steps)"
